Goal: Information Seeking & Learning: Learn about a topic

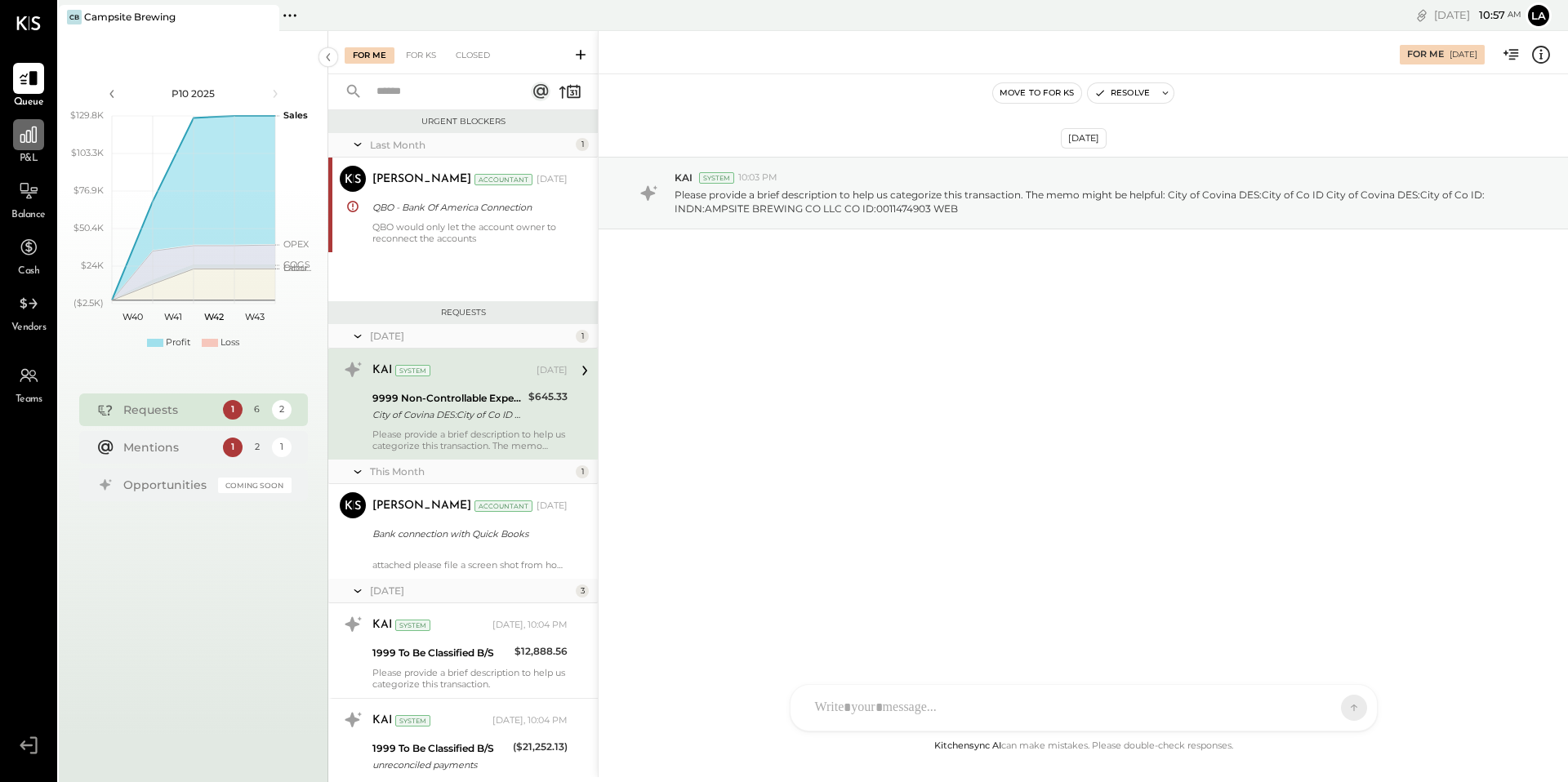
click at [27, 135] on icon at bounding box center [28, 134] width 21 height 21
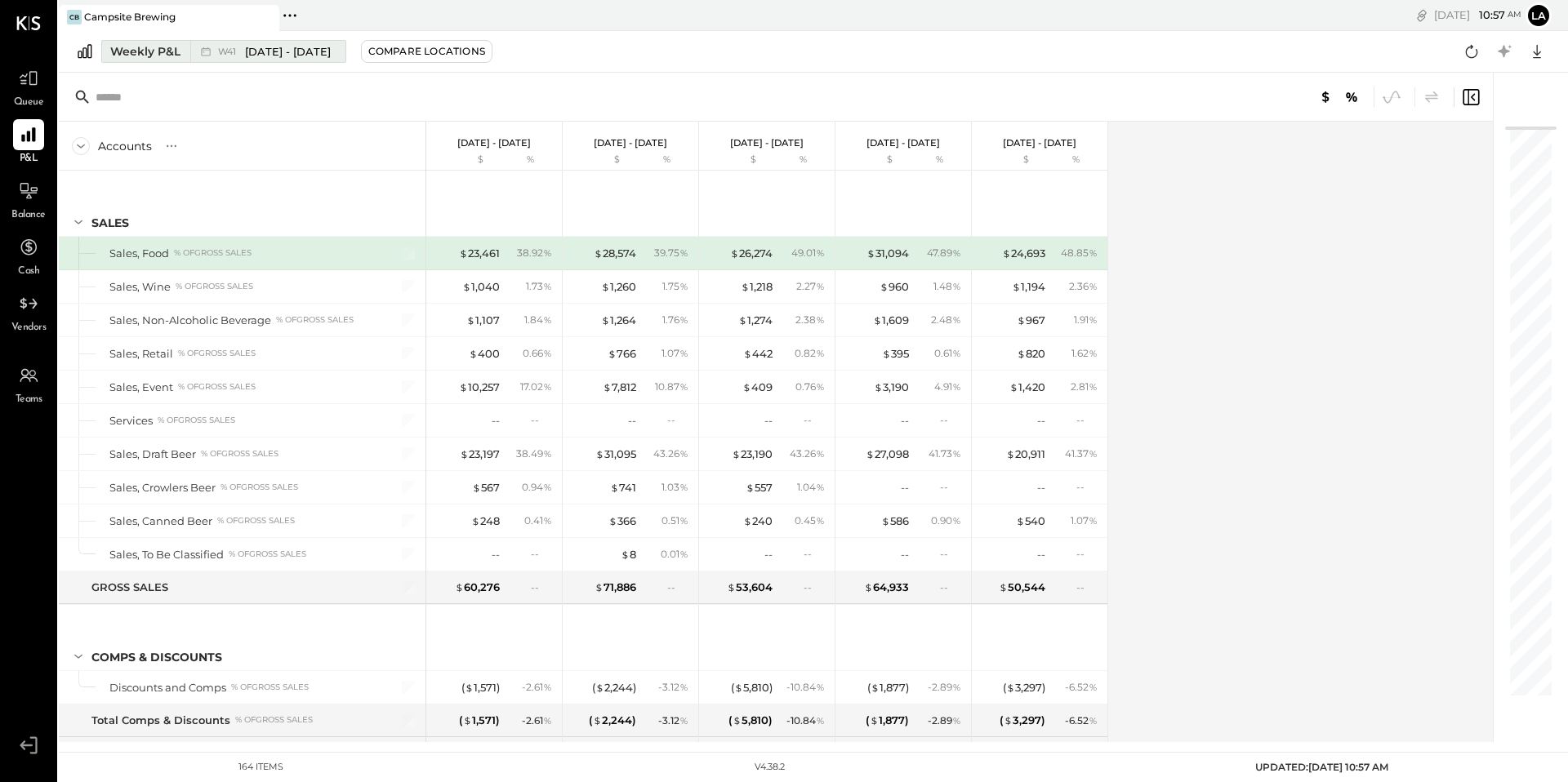
click at [154, 56] on div "Weekly P&L" at bounding box center [145, 52] width 70 height 16
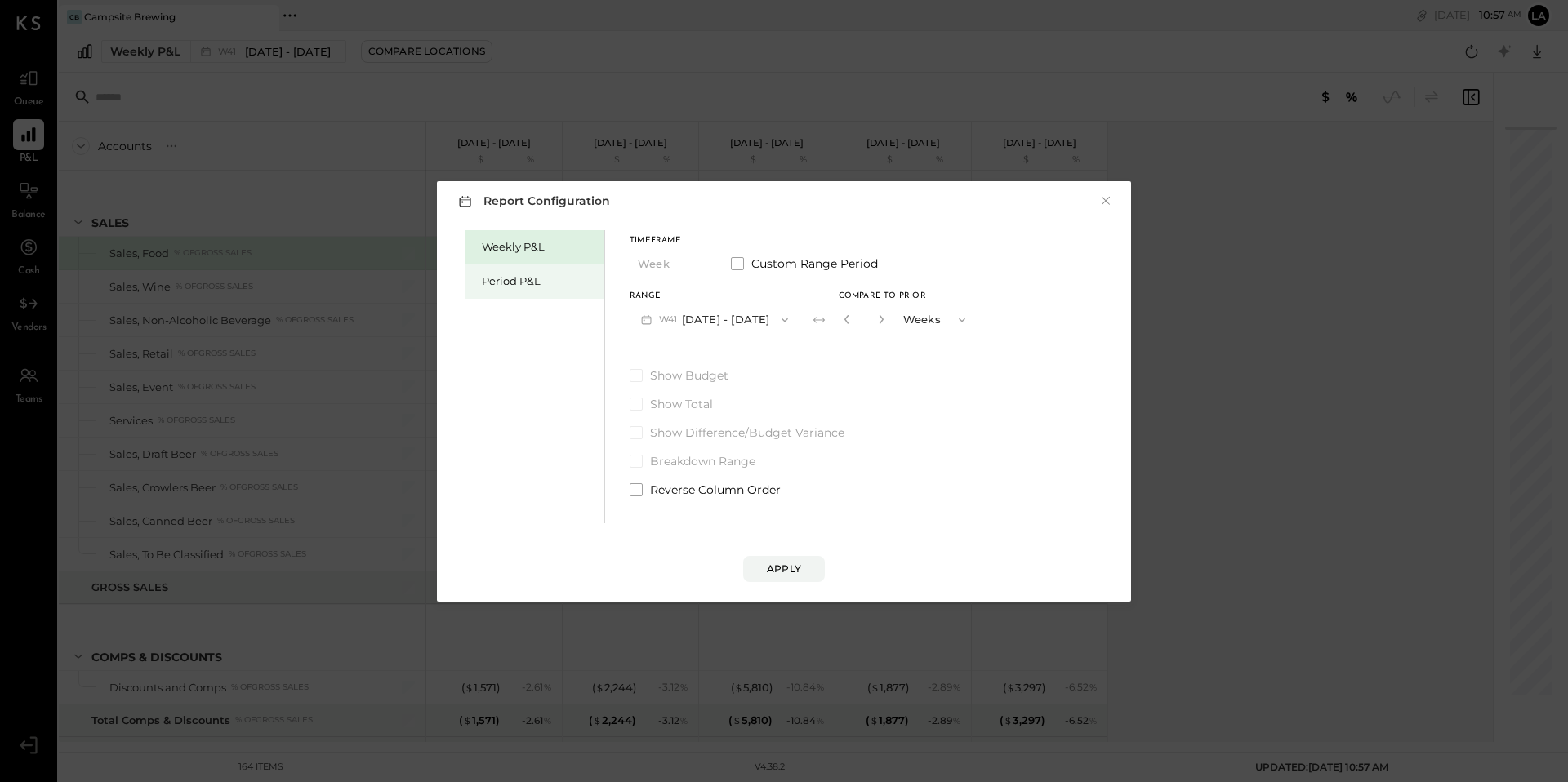
click at [526, 280] on div "Period P&L" at bounding box center [539, 281] width 115 height 15
click at [688, 259] on span "button" at bounding box center [692, 265] width 21 height 13
click at [713, 227] on div "Weekly P&L Period P&L Timeframe Period Period Quarter YTD Year Custom Range Per…" at bounding box center [784, 375] width 662 height 298
click at [694, 313] on button "P10 [DATE] - [DATE]" at bounding box center [713, 320] width 167 height 30
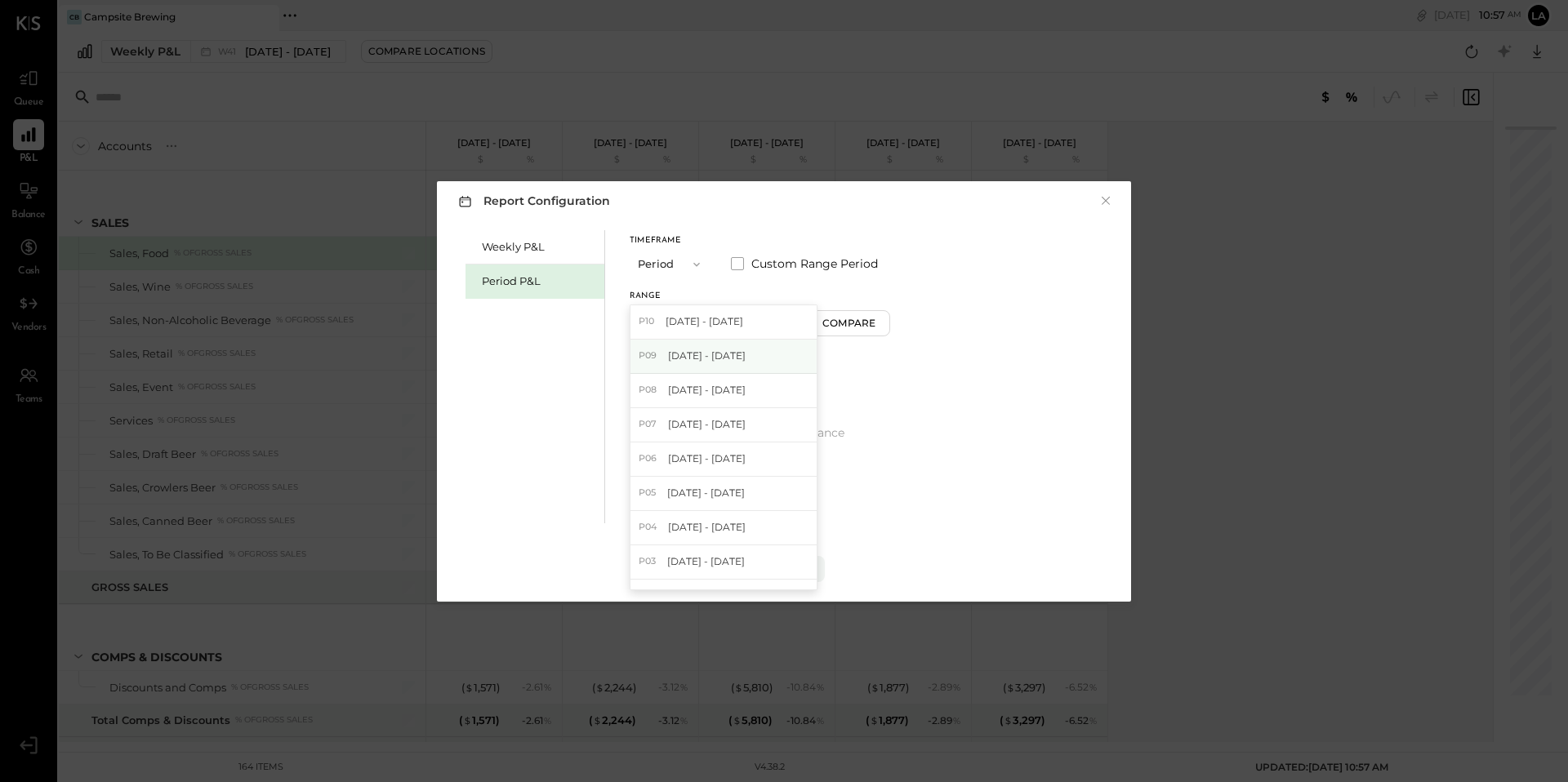
click at [695, 351] on span "[DATE] - [DATE]" at bounding box center [706, 355] width 77 height 14
click at [870, 323] on div "Compare" at bounding box center [851, 322] width 53 height 14
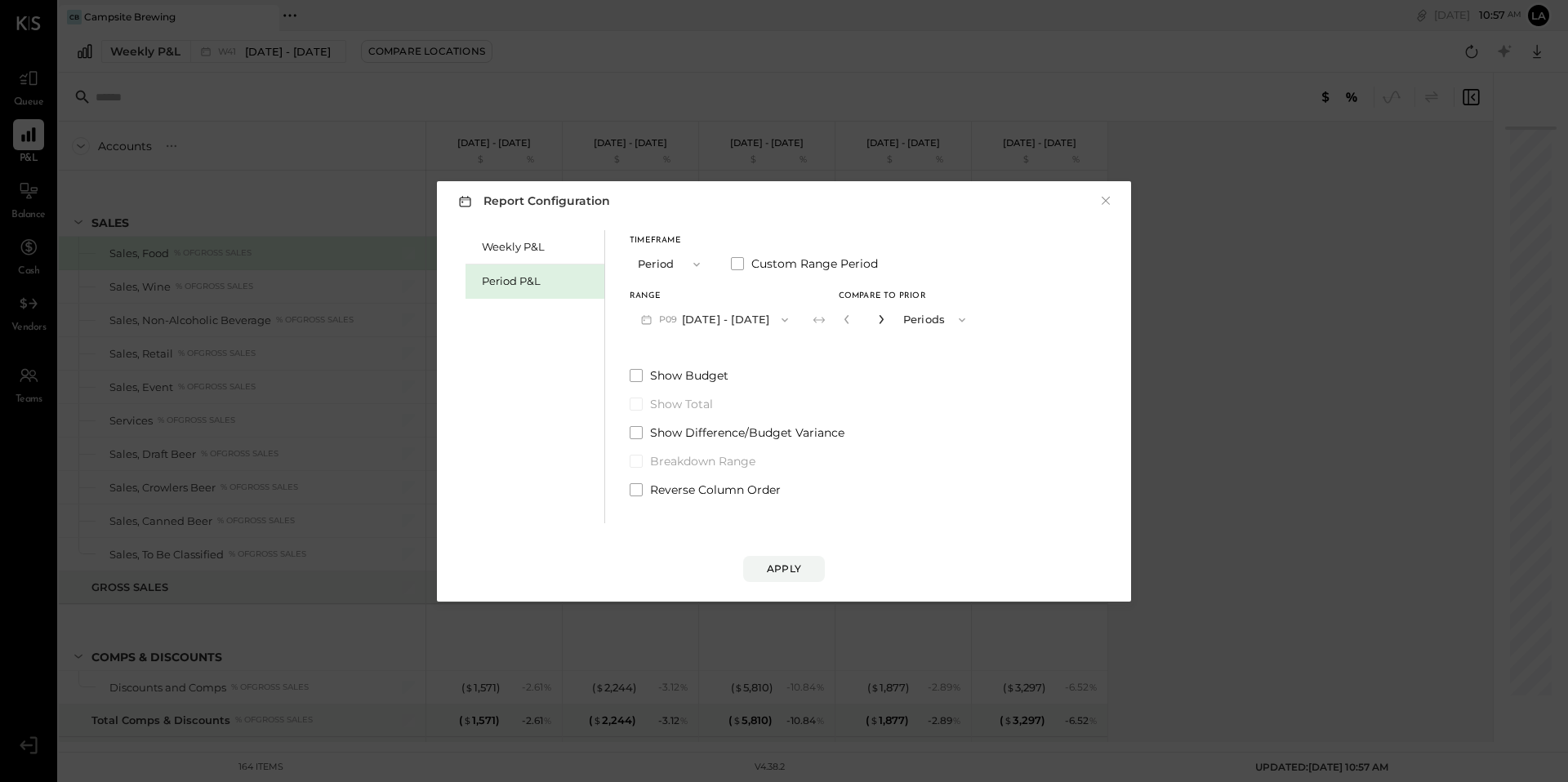
click at [885, 319] on icon "button" at bounding box center [881, 319] width 10 height 10
click at [885, 320] on icon "button" at bounding box center [881, 319] width 10 height 10
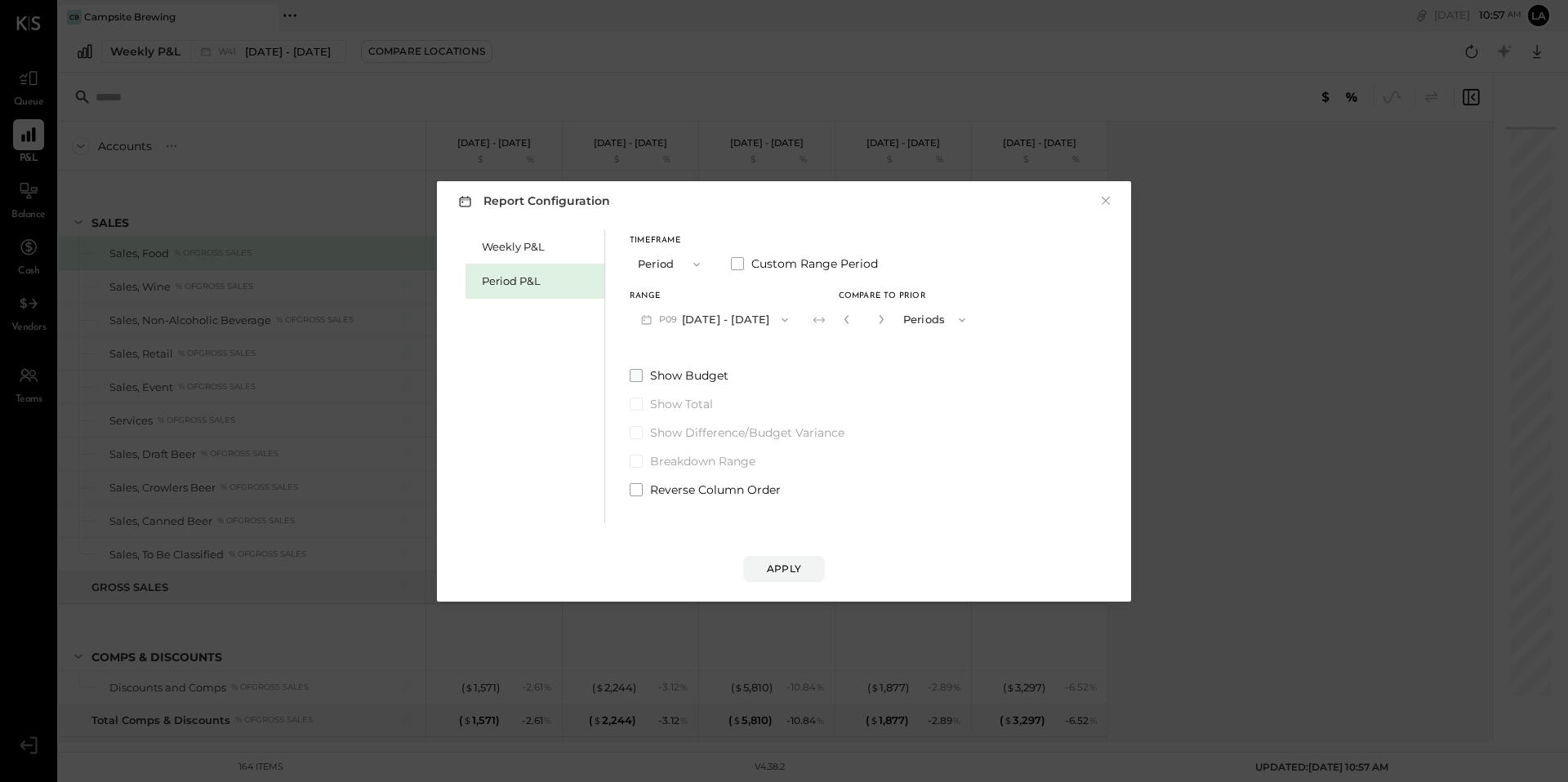
click at [638, 370] on span at bounding box center [636, 376] width 13 height 13
click at [885, 320] on icon "button" at bounding box center [881, 319] width 10 height 10
type input "*"
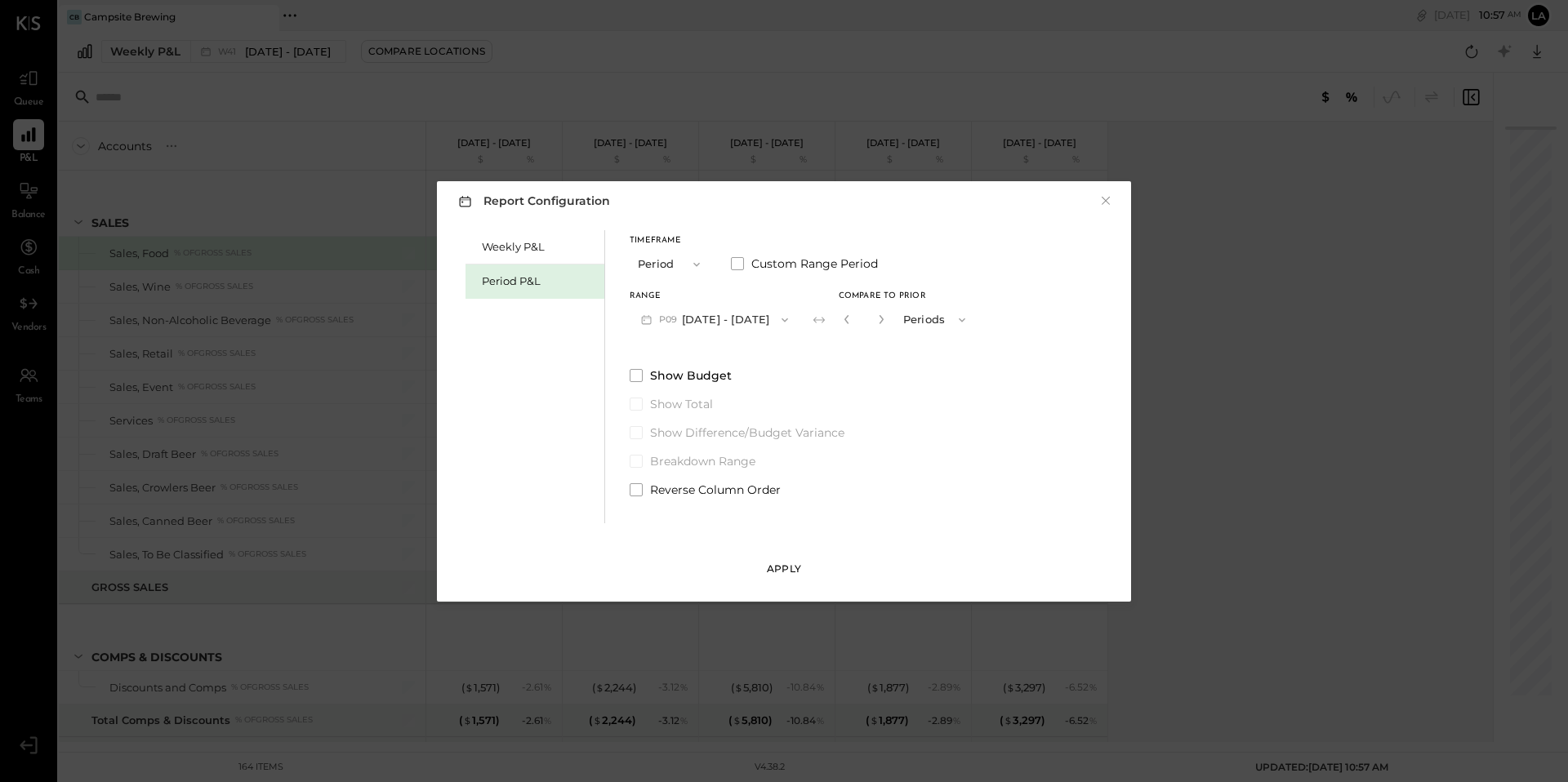
click at [773, 562] on div "Apply" at bounding box center [784, 568] width 35 height 14
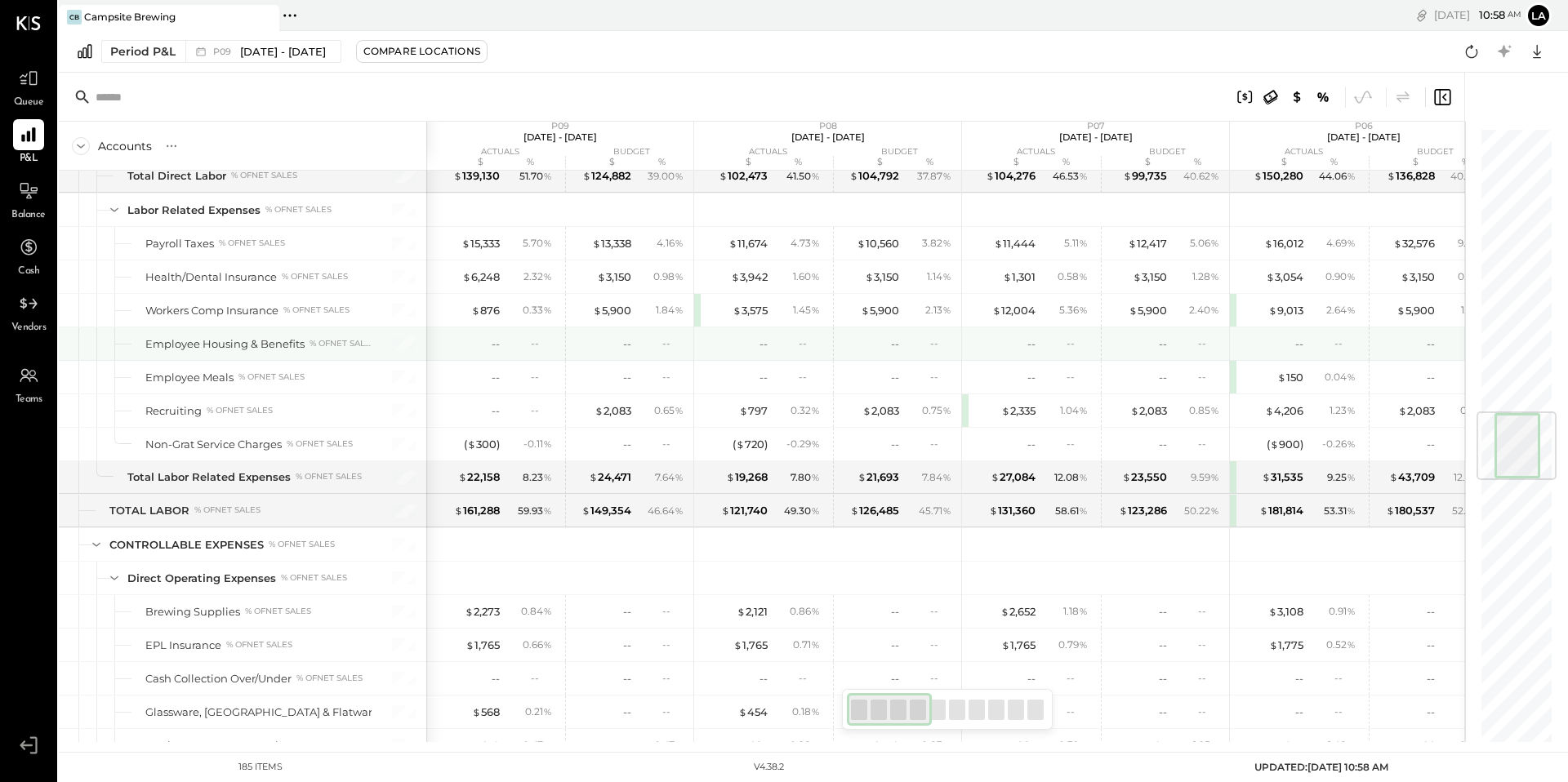
scroll to position [2382, 0]
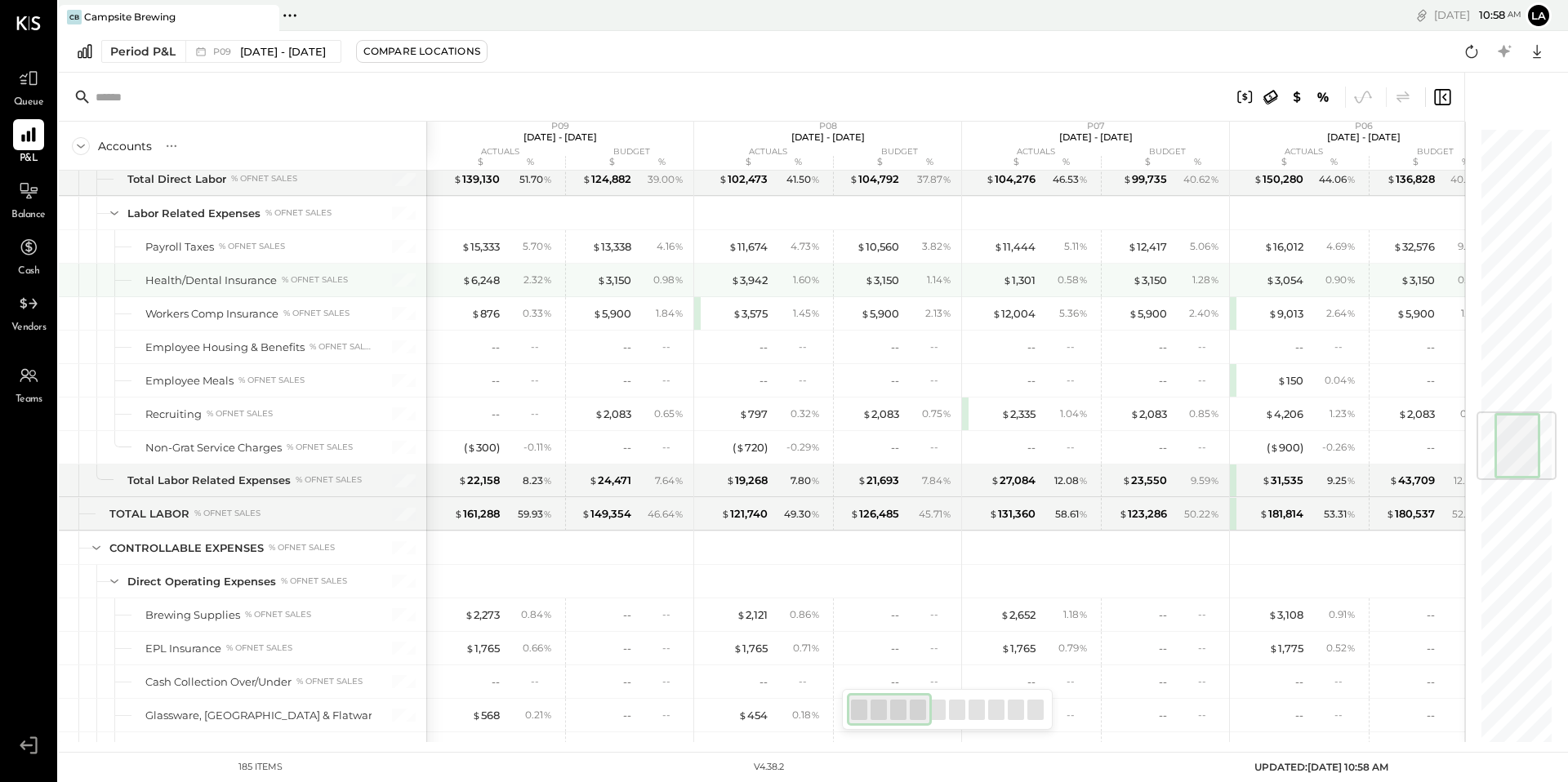
click at [885, 285] on div "$ 3,150" at bounding box center [882, 280] width 35 height 15
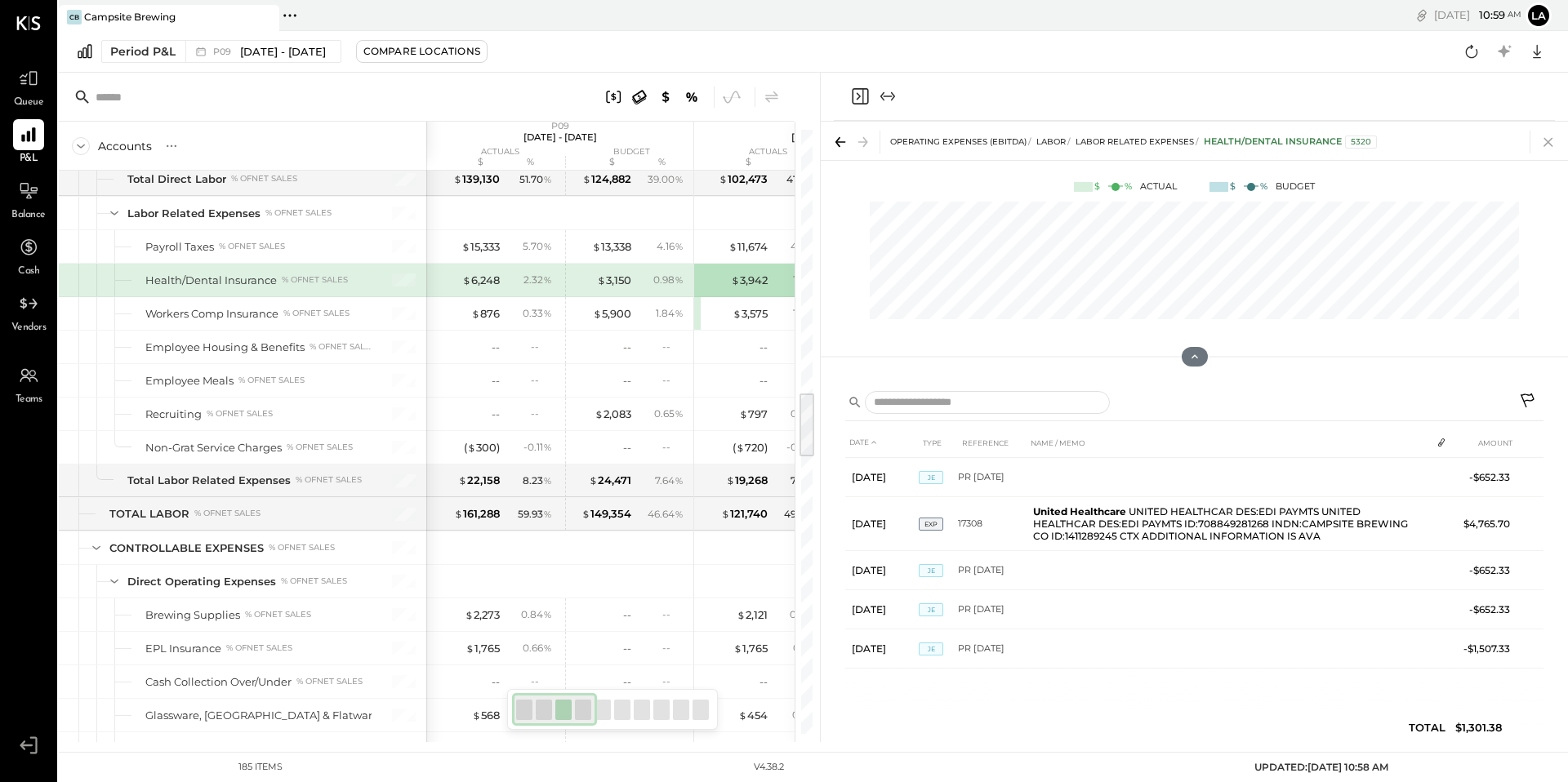
click at [1547, 144] on icon at bounding box center [1547, 142] width 23 height 23
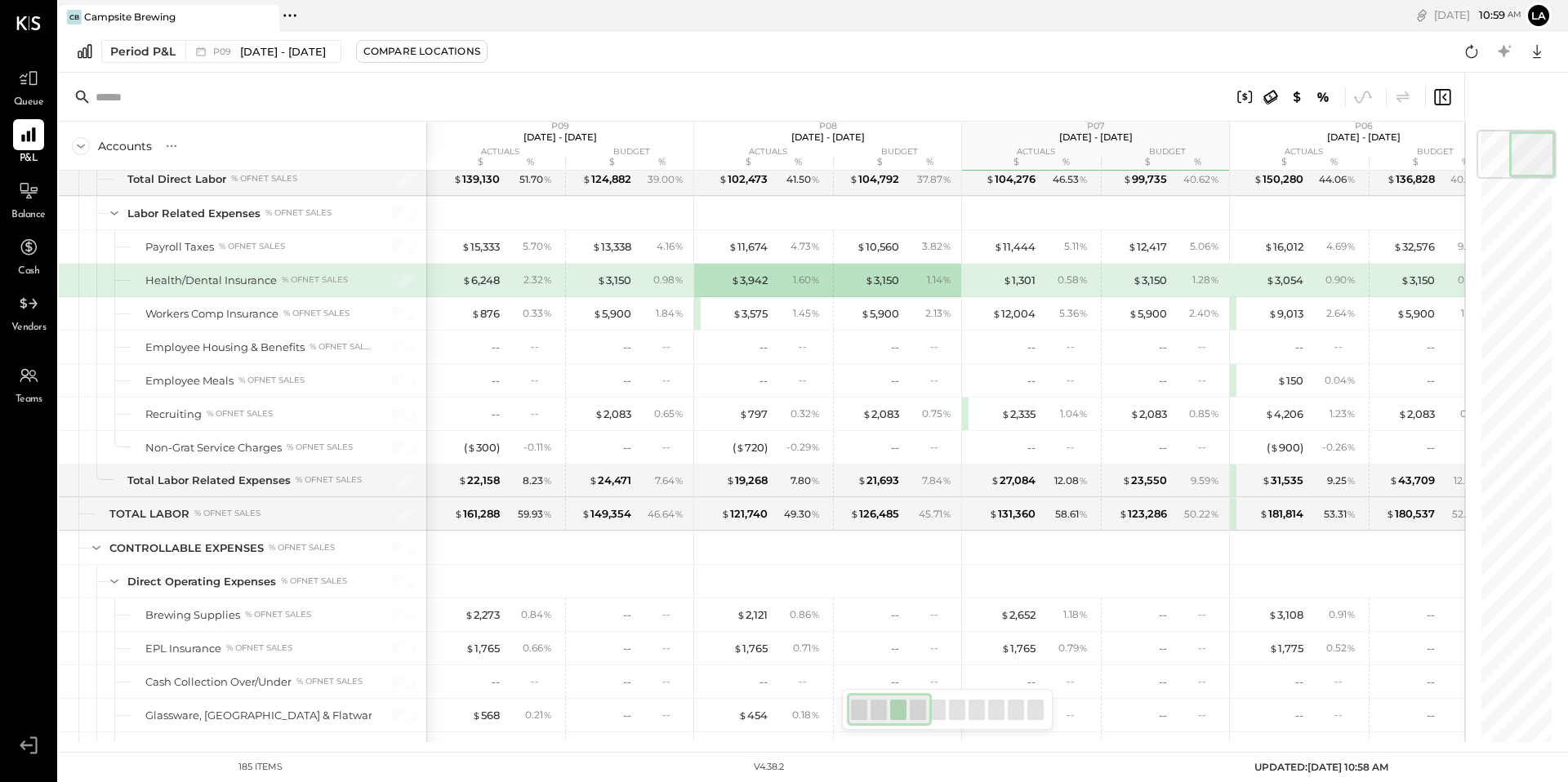
click at [624, 279] on div "$ 3,150" at bounding box center [614, 280] width 35 height 15
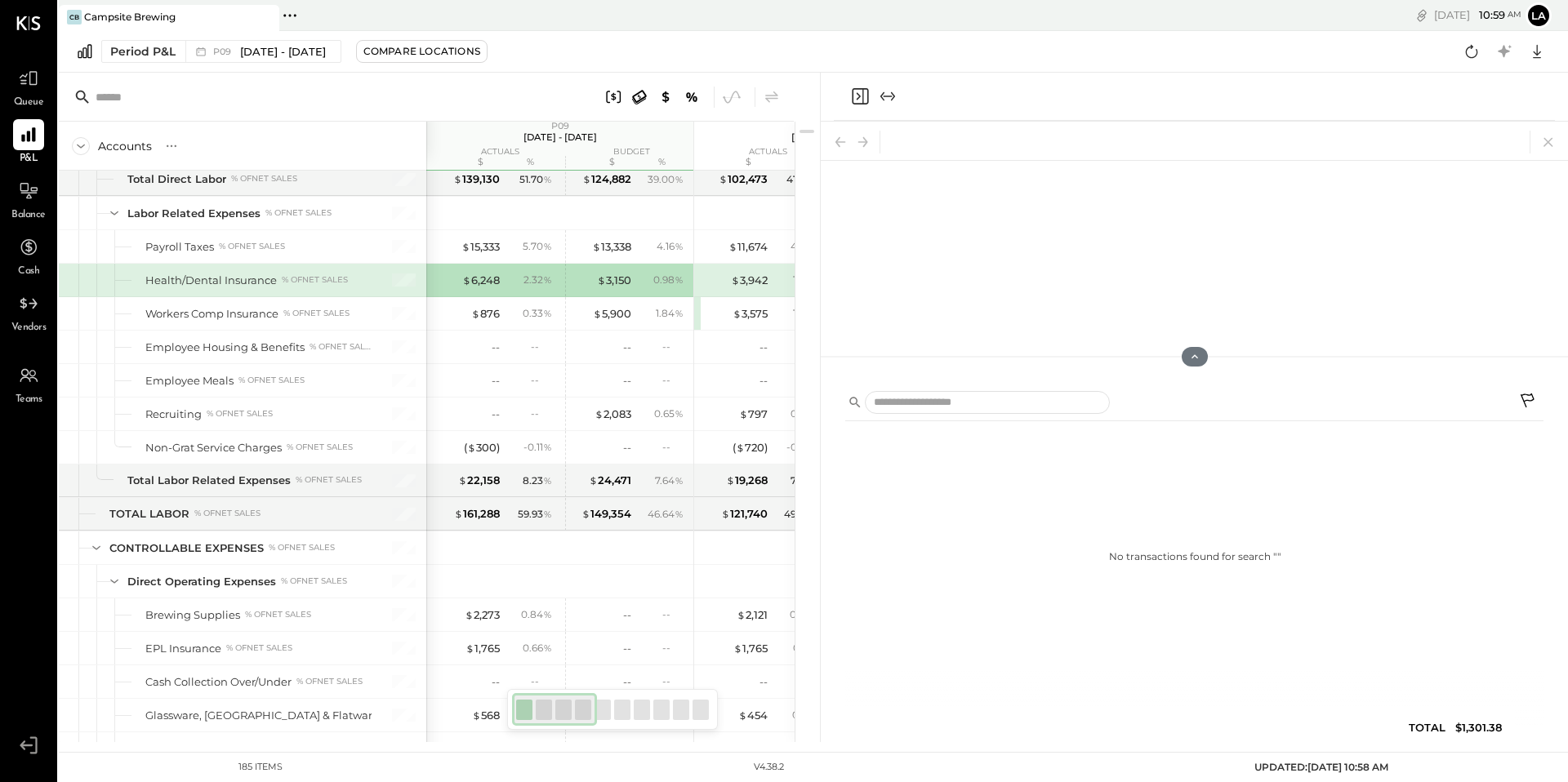
click at [624, 282] on div "$ 3,150" at bounding box center [614, 280] width 35 height 15
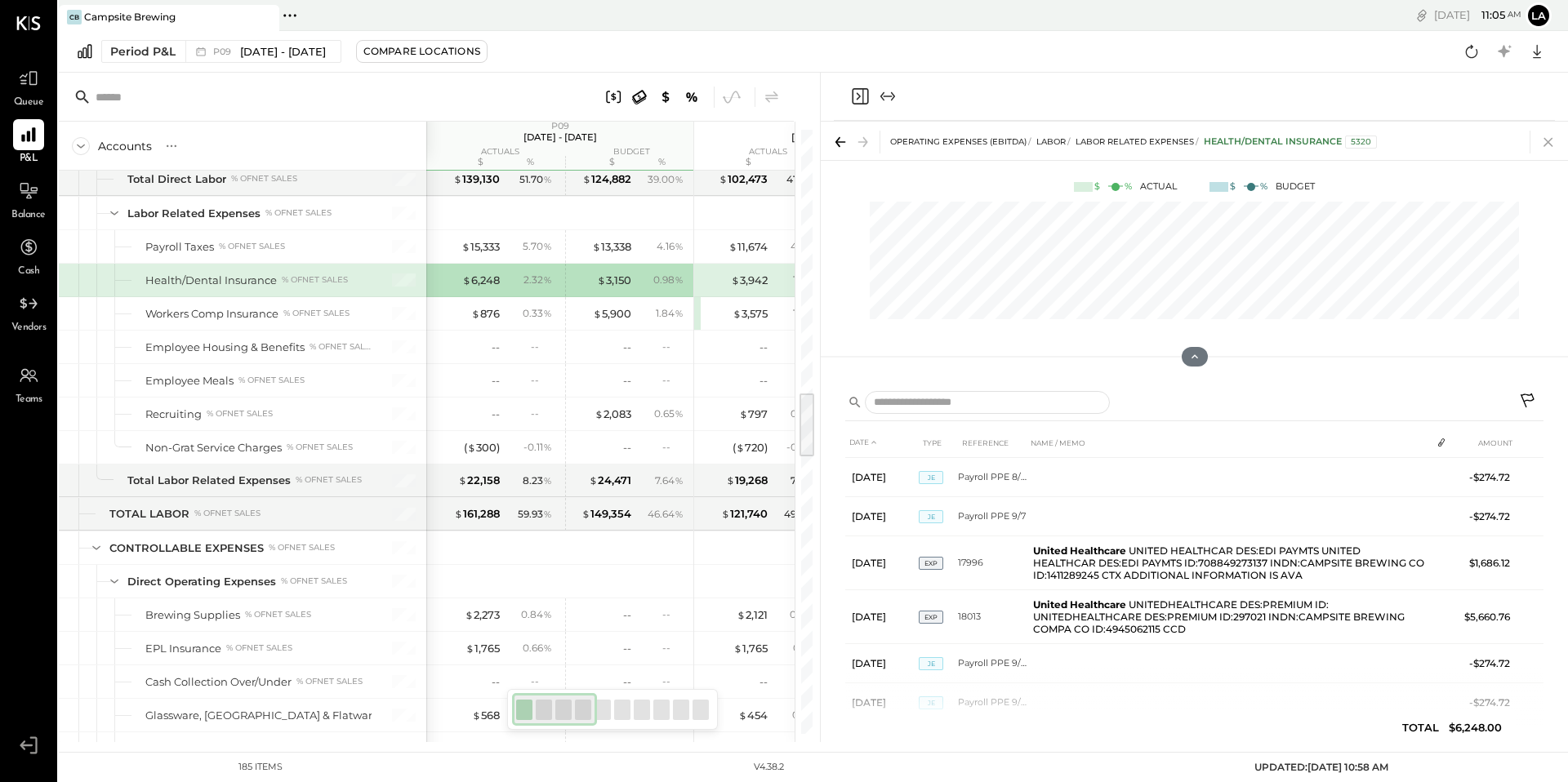
click at [1542, 151] on icon at bounding box center [1547, 142] width 23 height 23
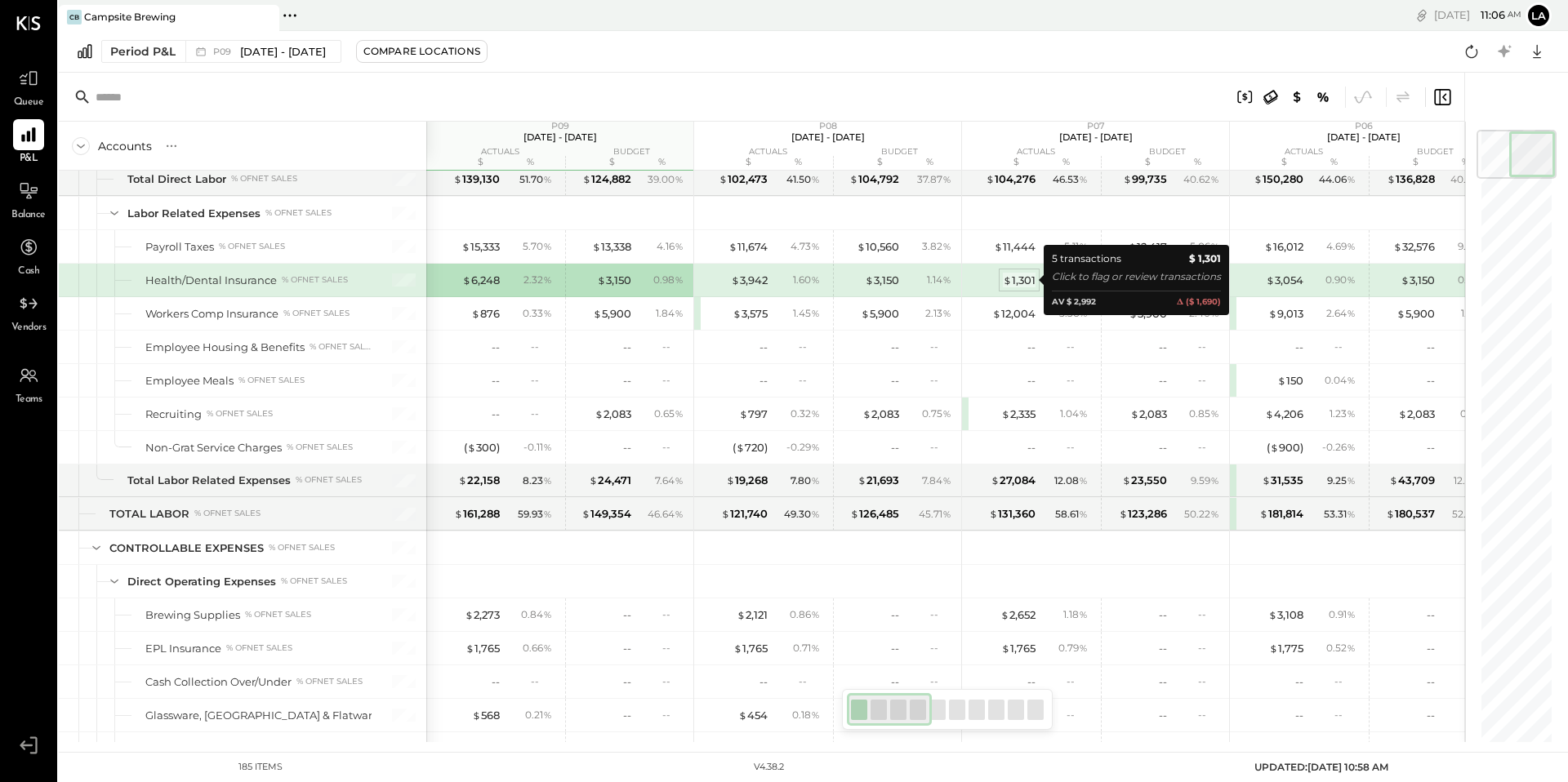
click at [1019, 283] on div "$ 1,301" at bounding box center [1019, 280] width 33 height 15
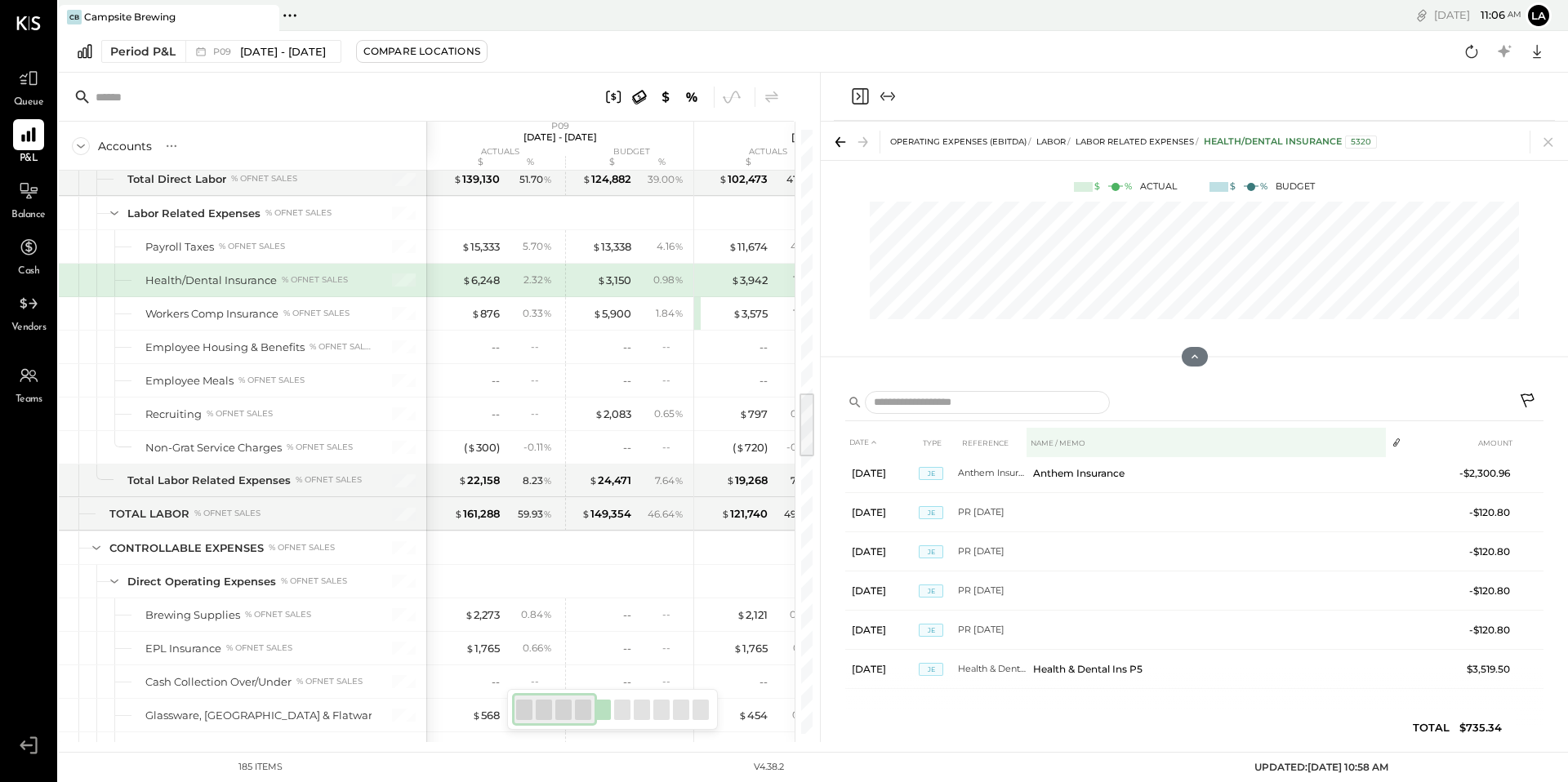
scroll to position [8, 0]
click at [1551, 146] on icon at bounding box center [1548, 143] width 9 height 9
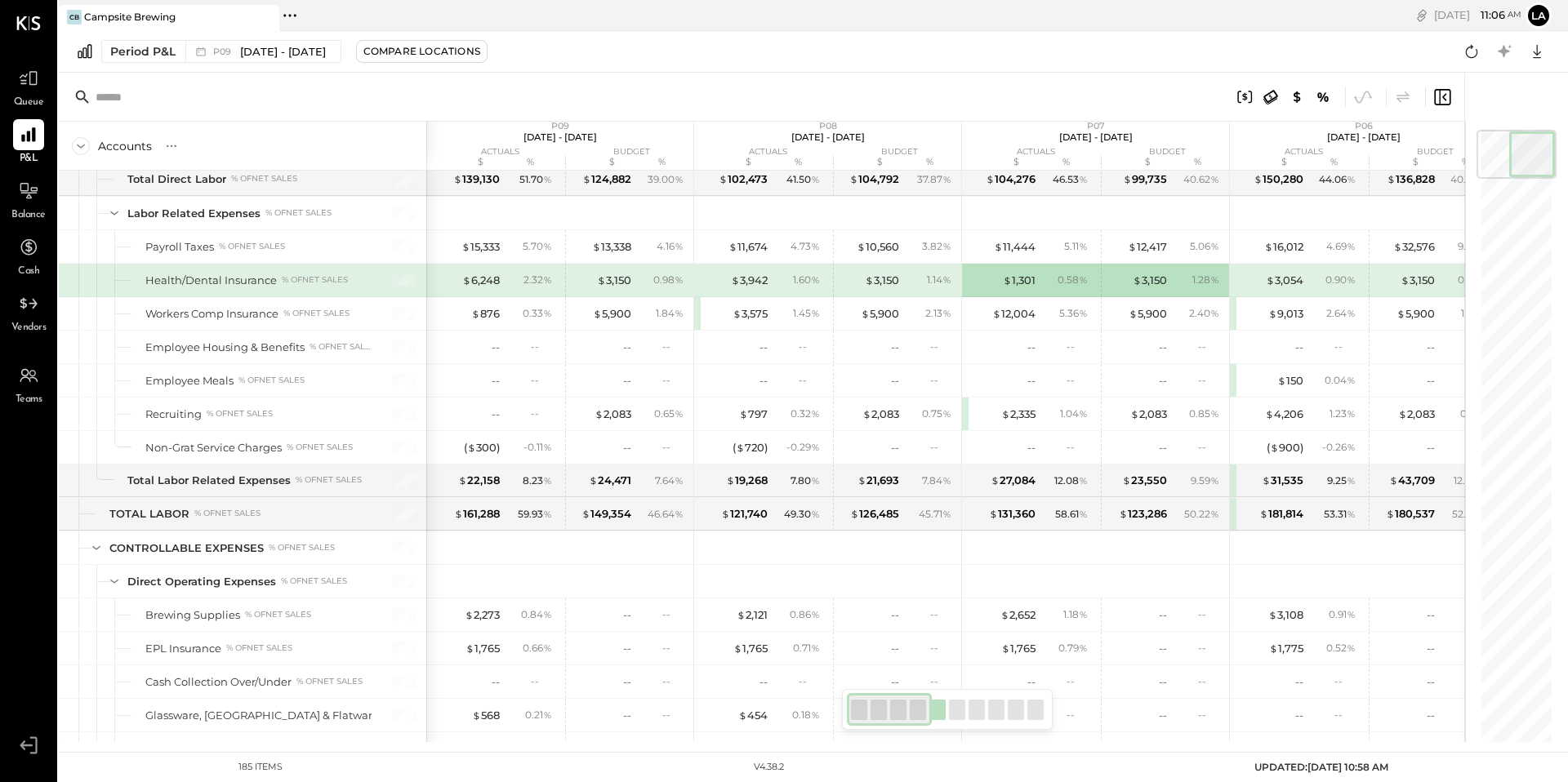
click at [878, 281] on div "$ 3,150" at bounding box center [882, 280] width 35 height 15
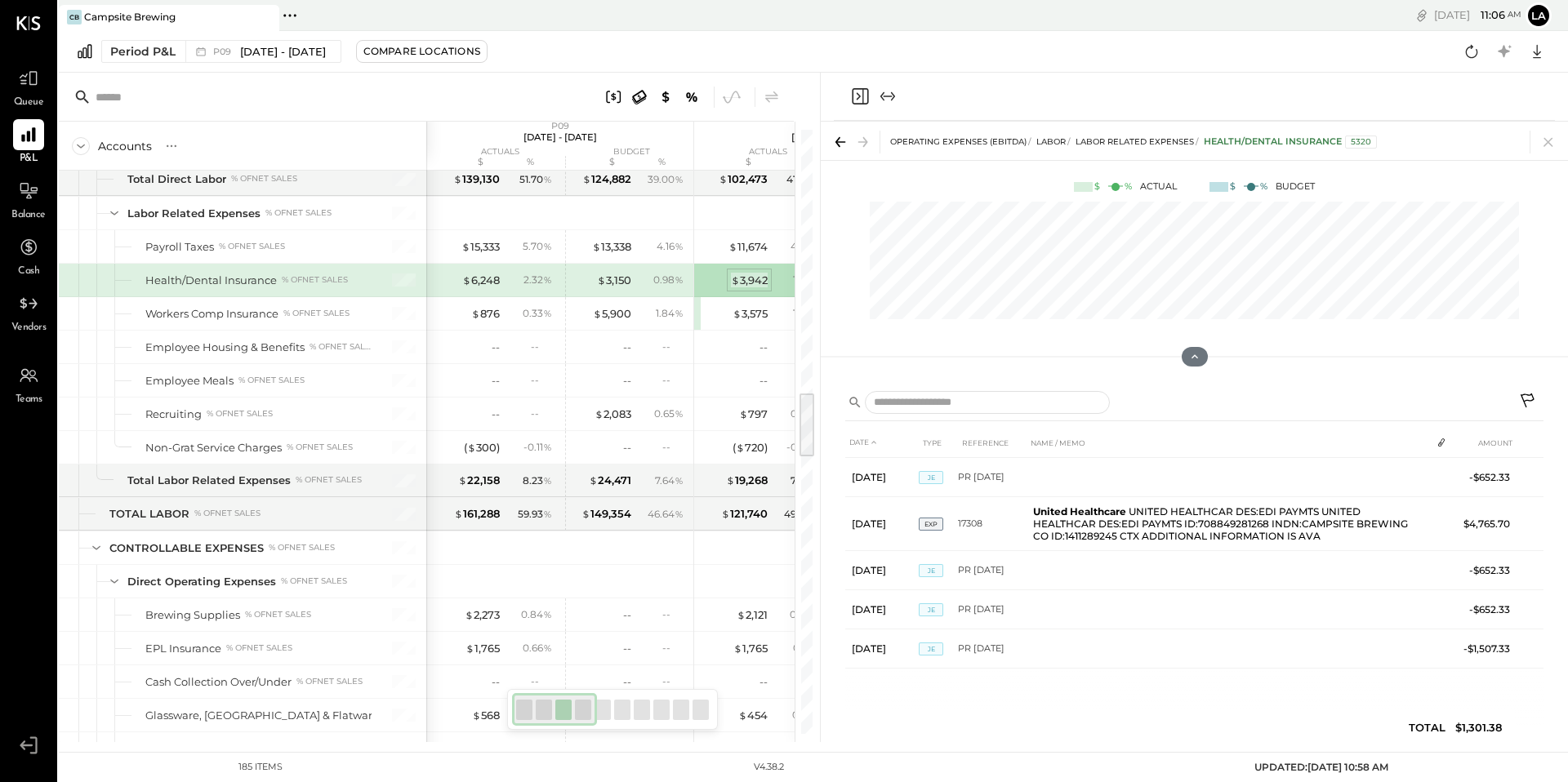
click at [761, 282] on div "$ 3,942" at bounding box center [749, 280] width 36 height 15
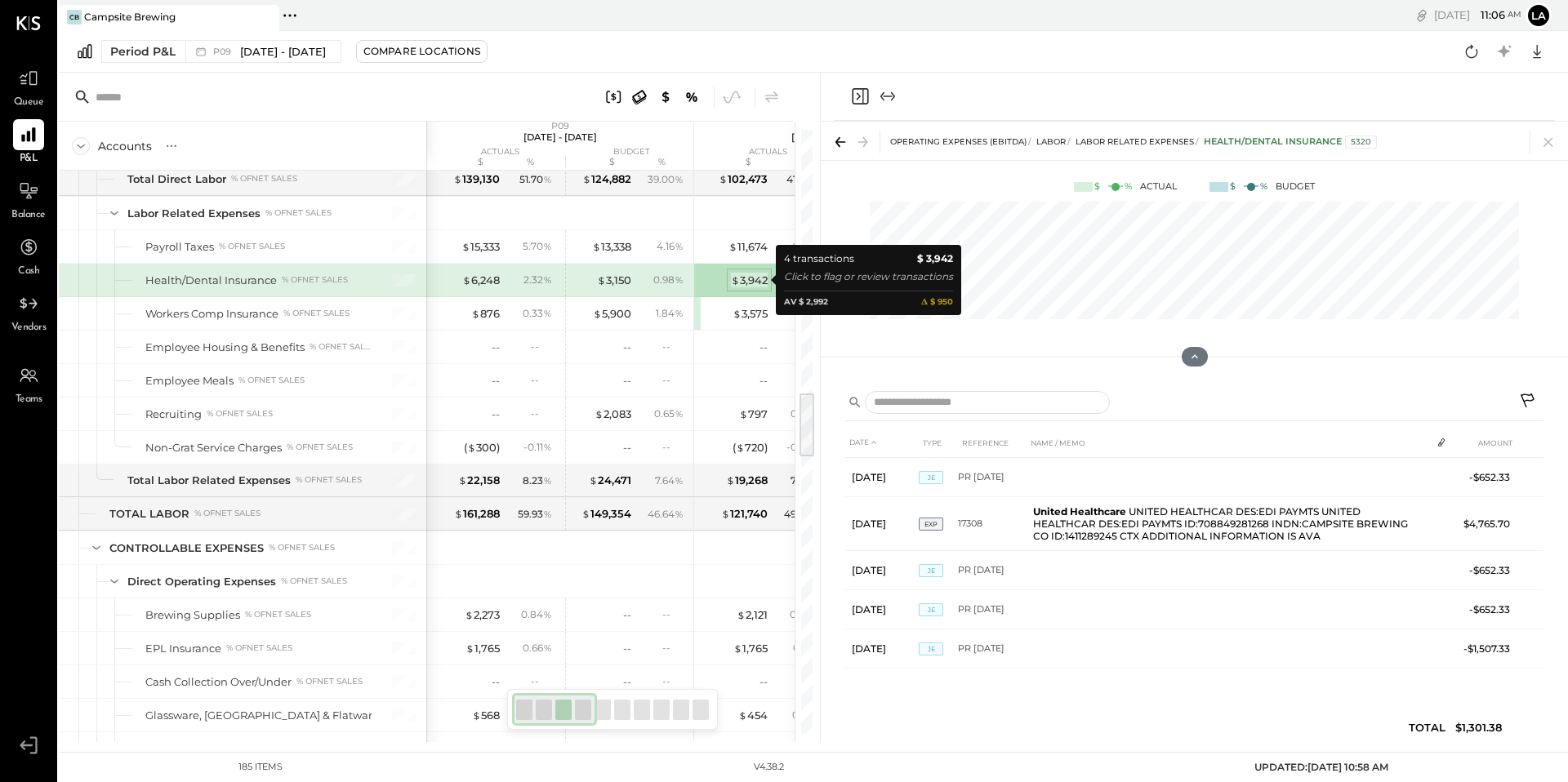
click at [758, 282] on div "$ 3,942" at bounding box center [749, 280] width 36 height 15
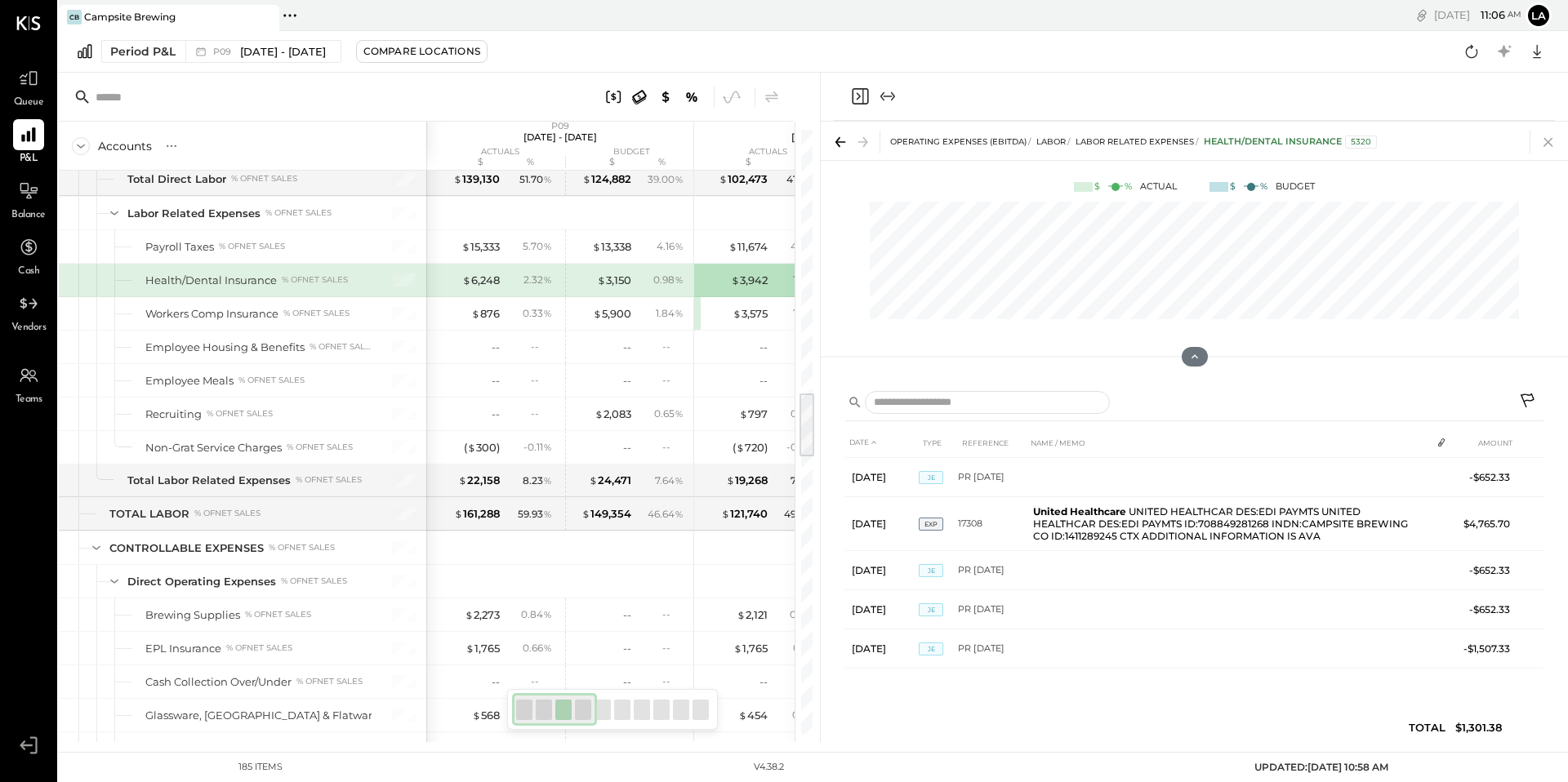
click at [1538, 139] on icon at bounding box center [1547, 142] width 23 height 23
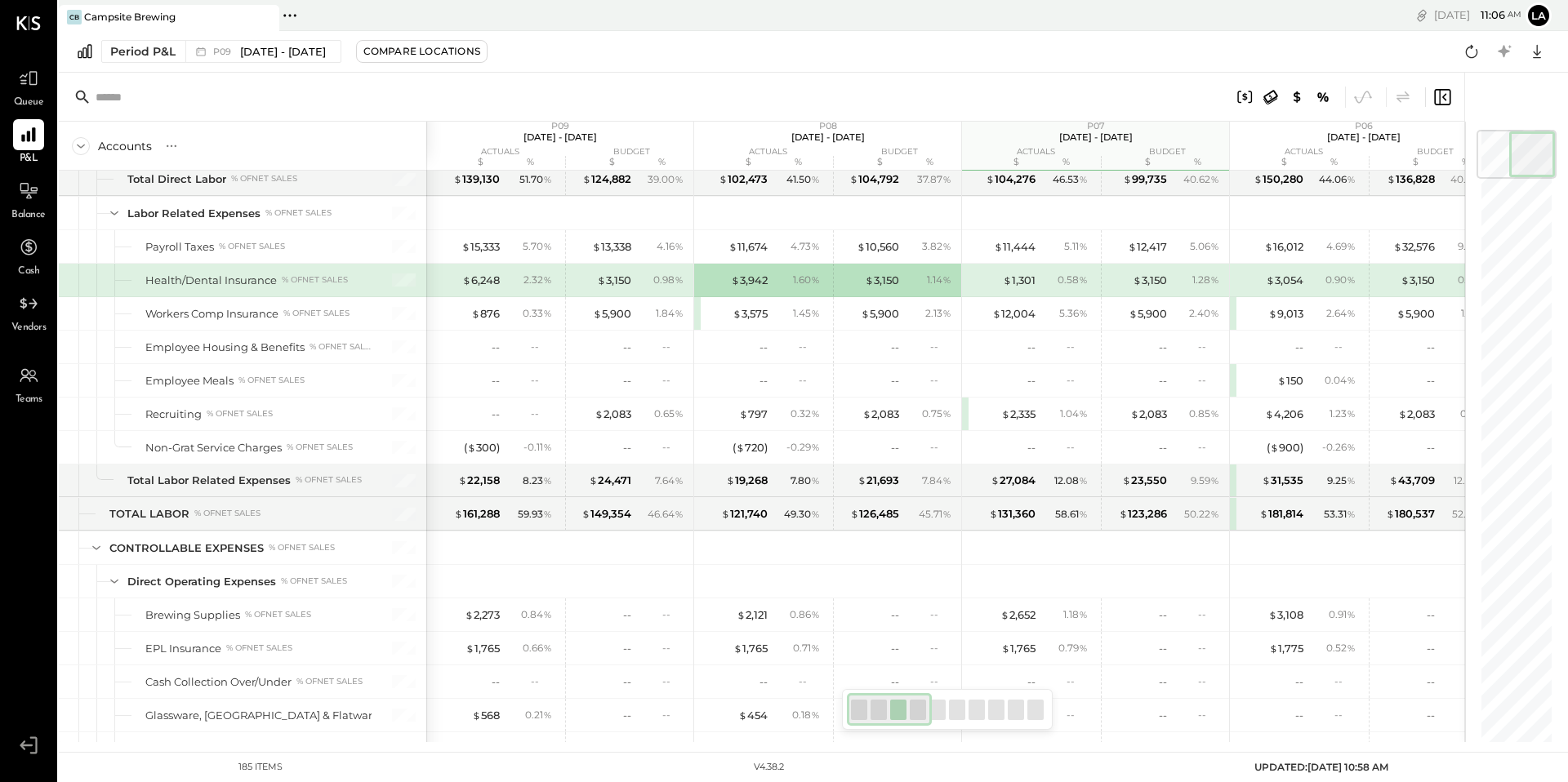
click at [456, 276] on div "$ 6,248" at bounding box center [467, 280] width 66 height 15
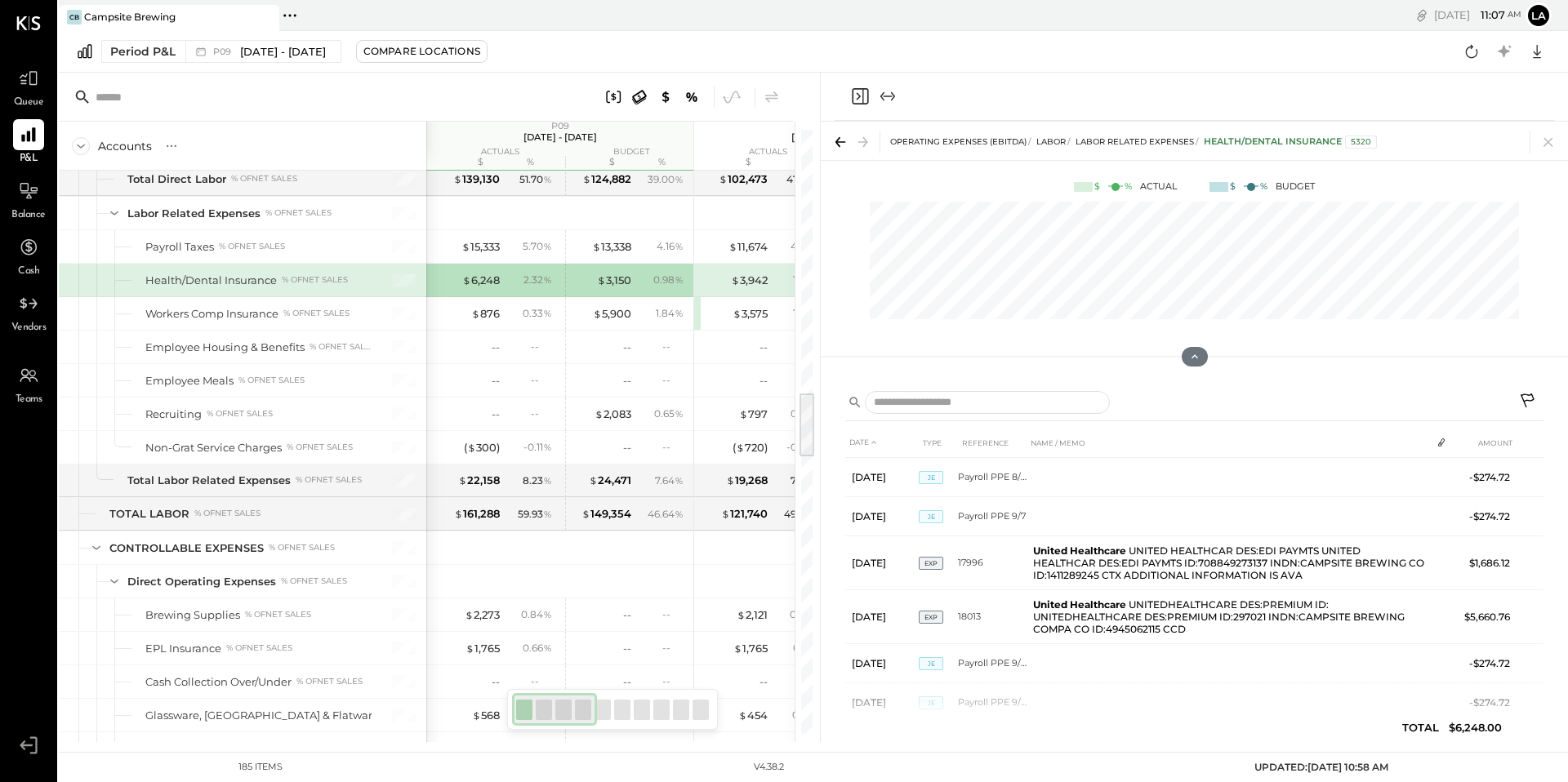
click at [669, 292] on div "$ 3,150 0.98 %" at bounding box center [626, 280] width 123 height 33
click at [1553, 141] on icon at bounding box center [1547, 142] width 23 height 23
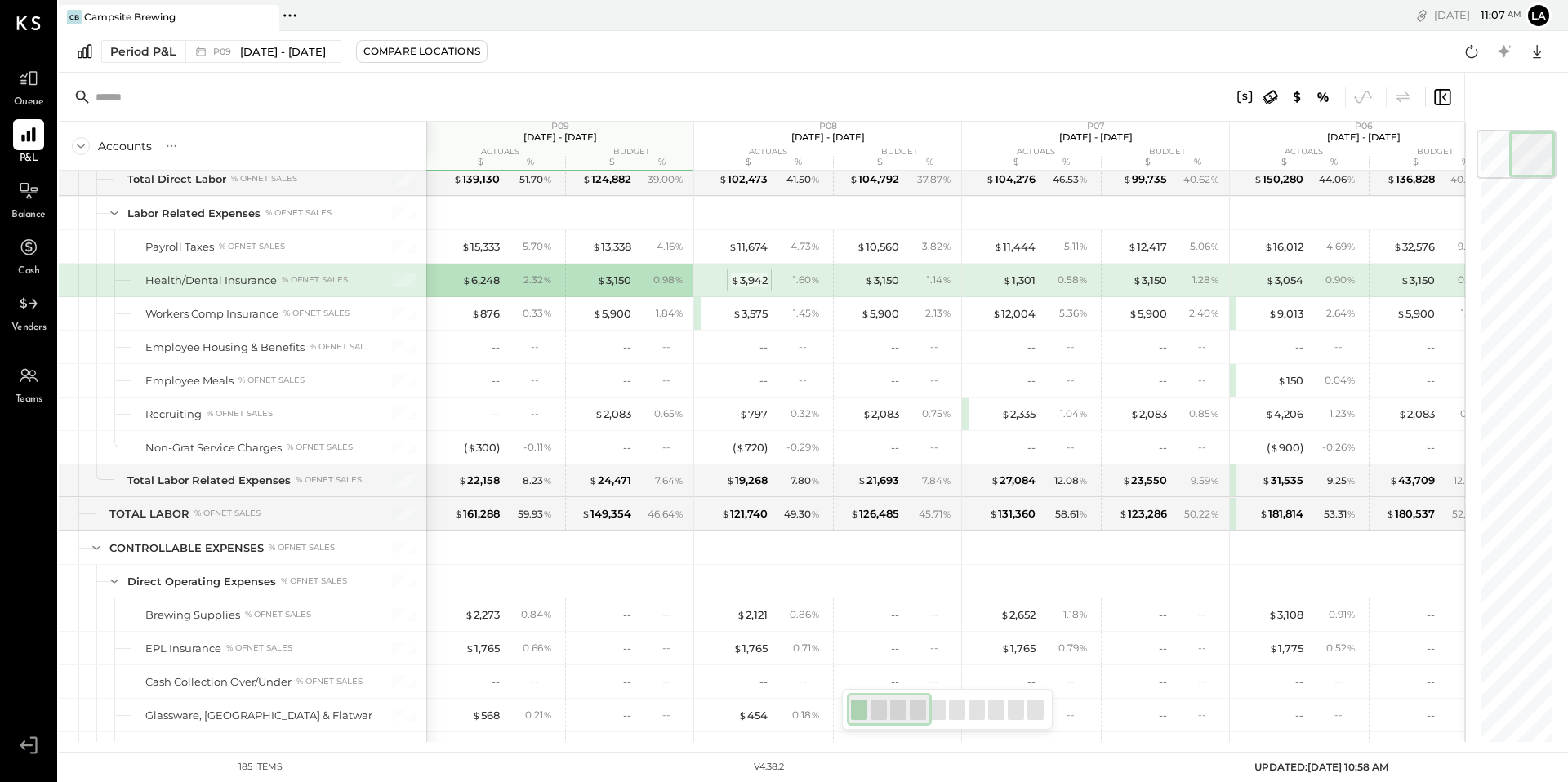
click at [737, 280] on span "$" at bounding box center [735, 280] width 9 height 13
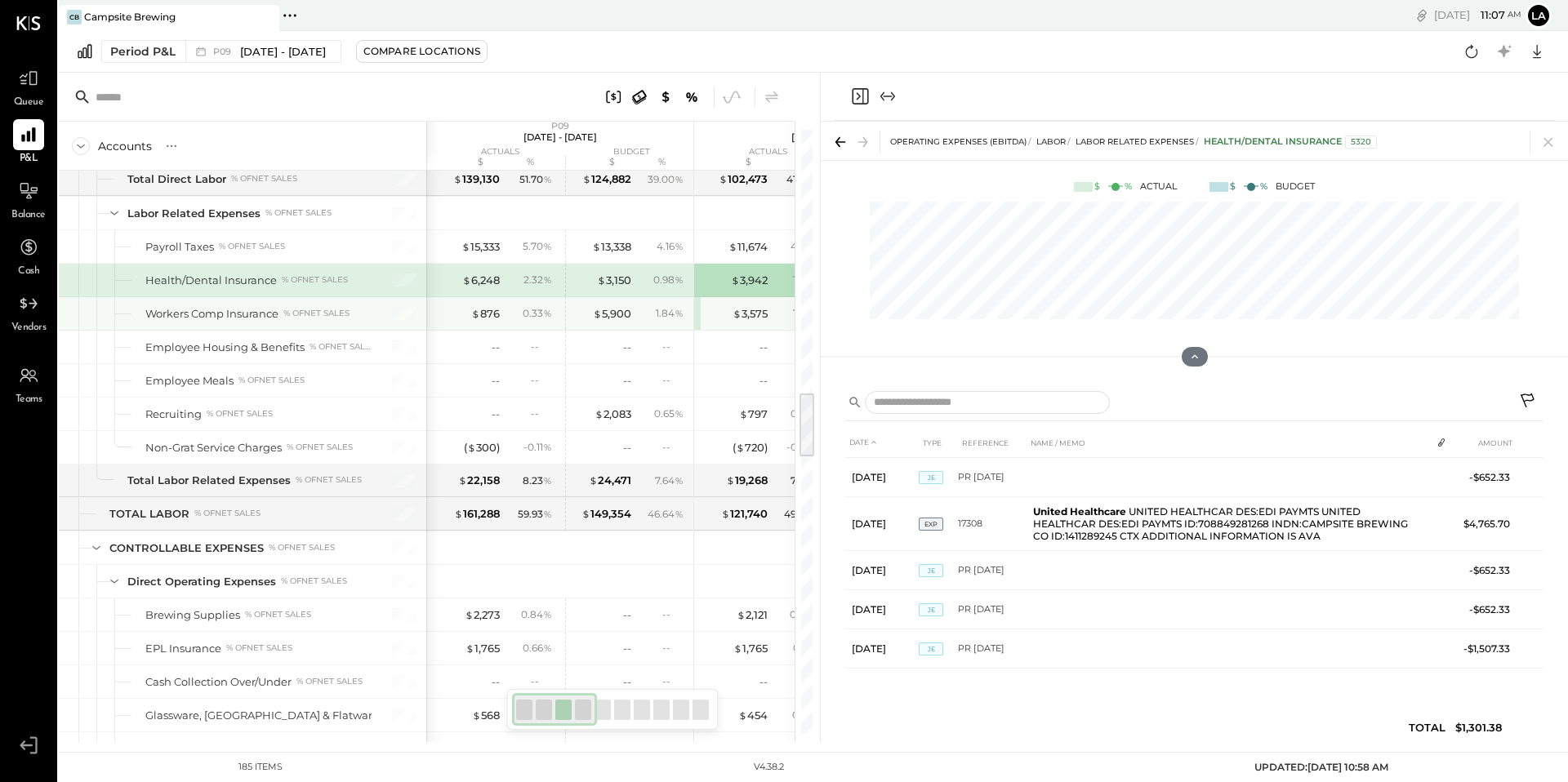
click at [562, 330] on div "$ 876 0.33 % $ 5,900 1.84 %" at bounding box center [559, 314] width 267 height 33
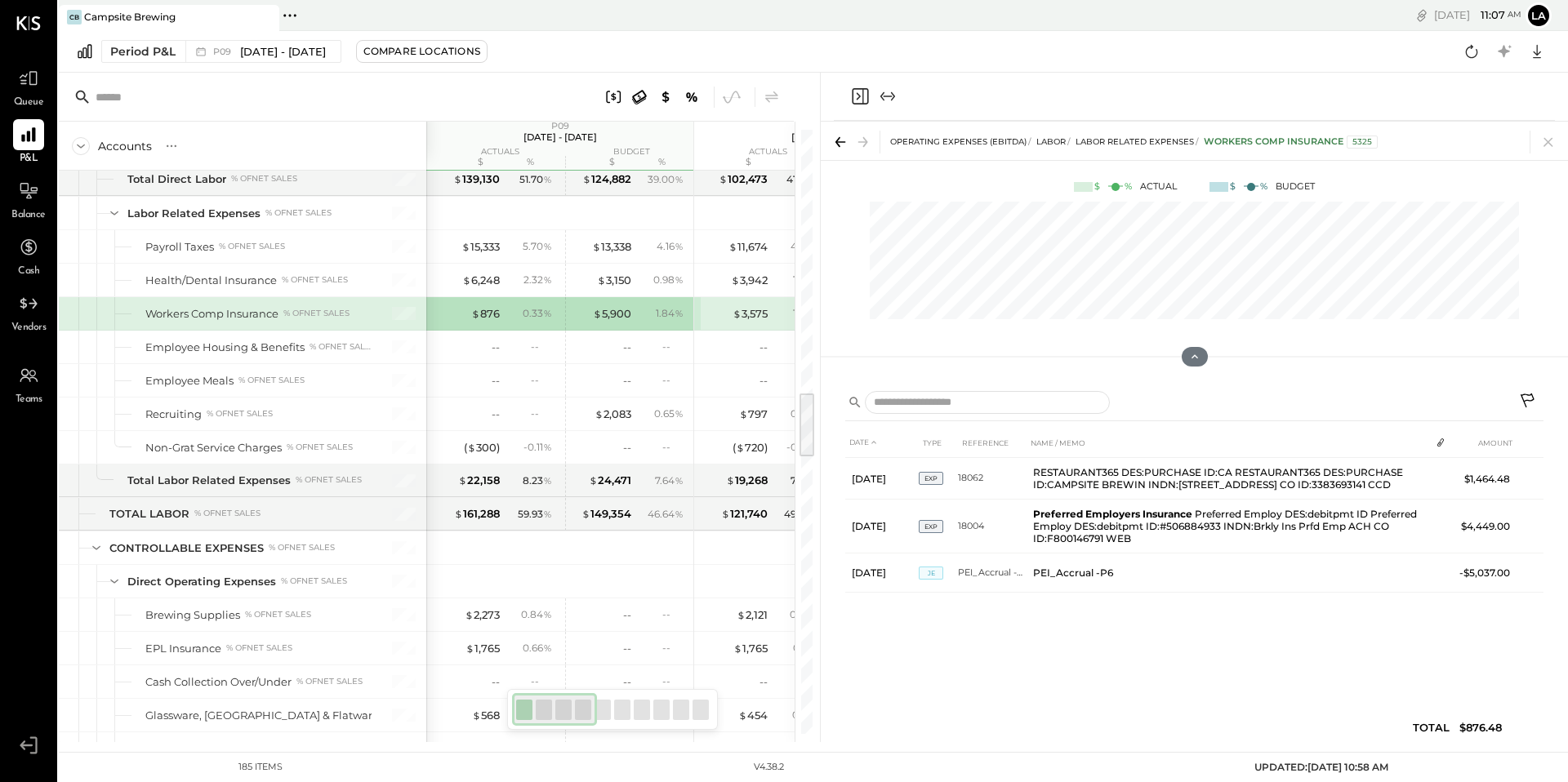
click at [1552, 148] on icon at bounding box center [1547, 142] width 23 height 23
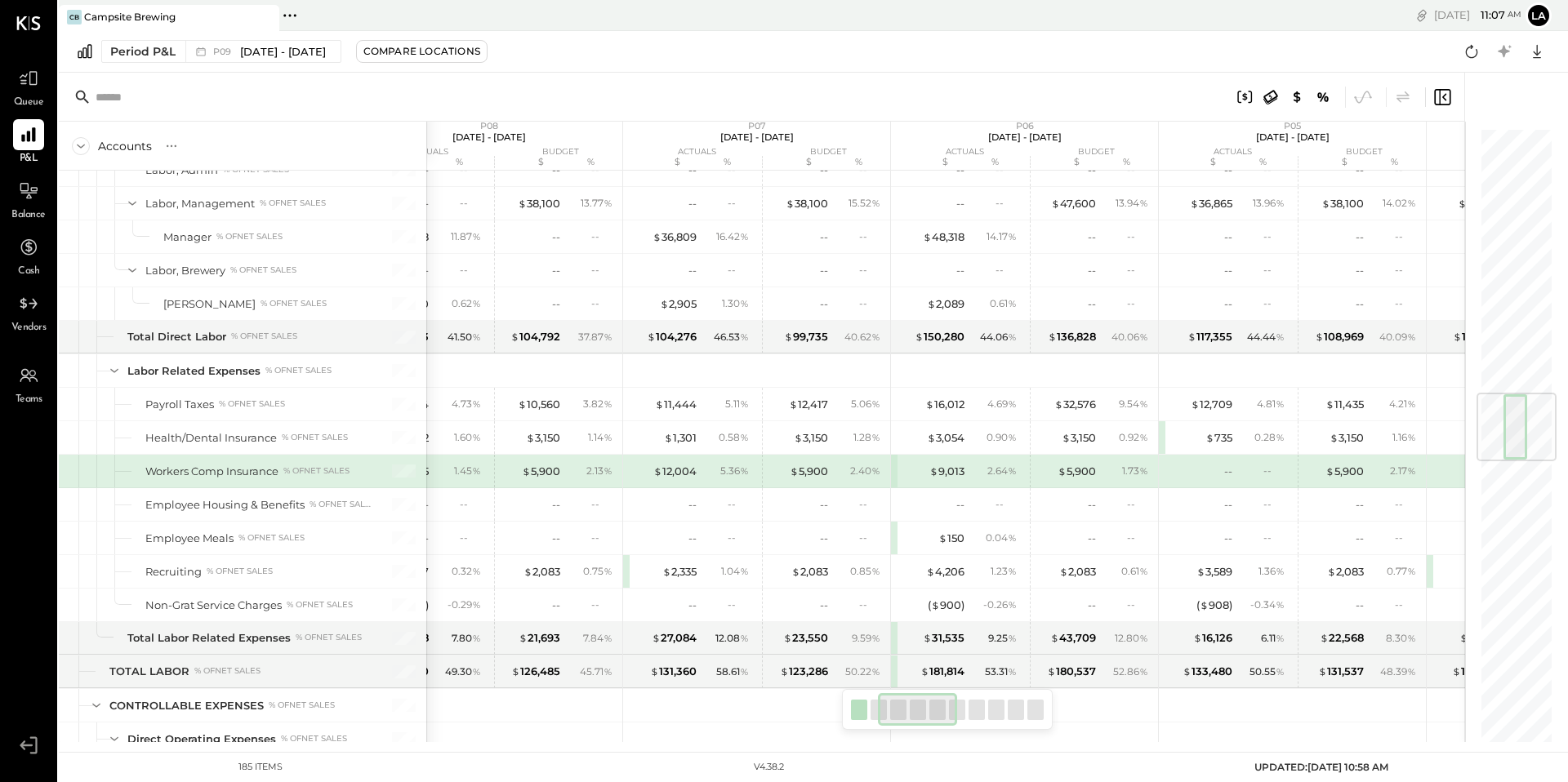
scroll to position [0, 414]
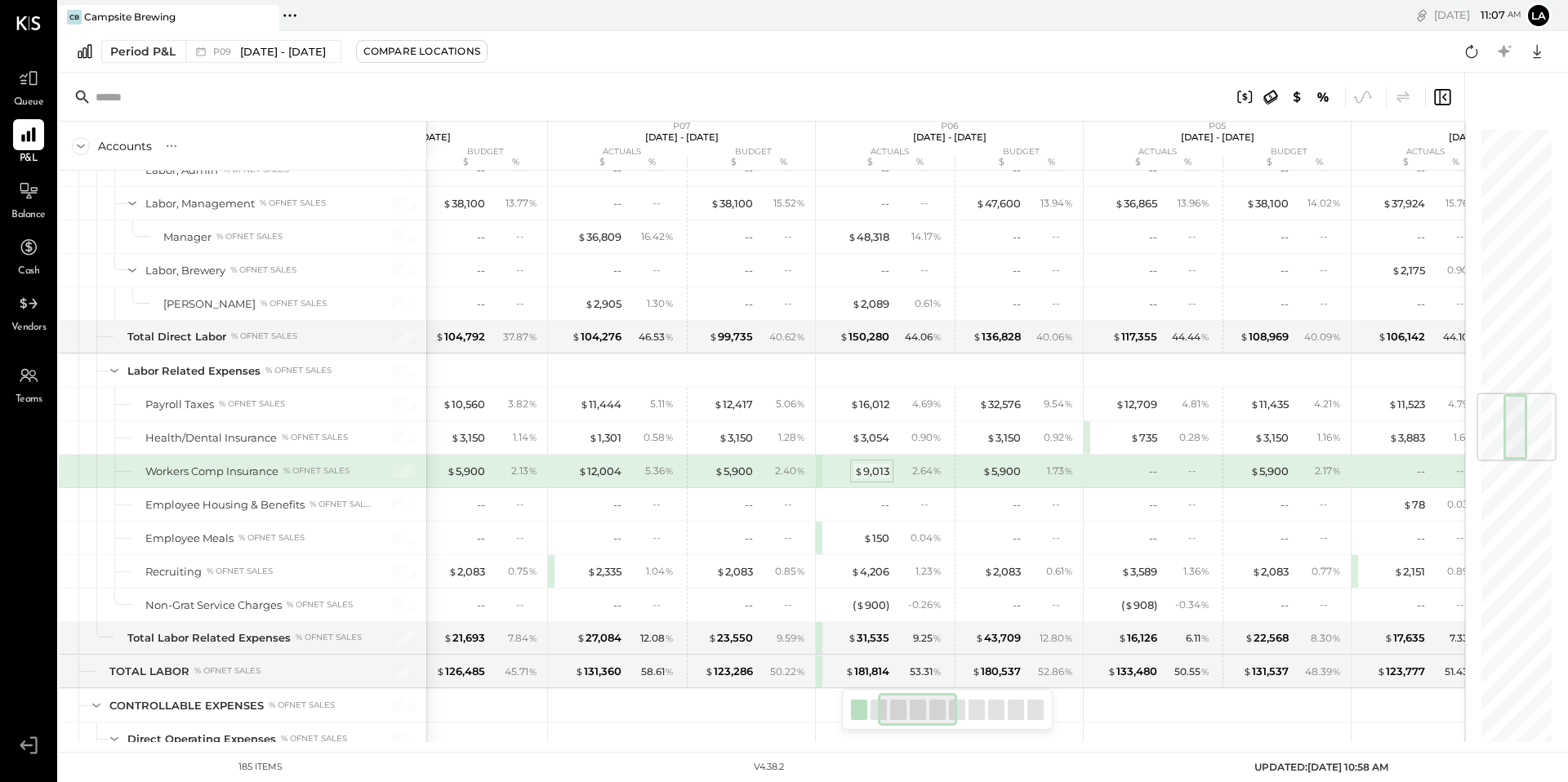
click at [871, 468] on div "$ 9,013" at bounding box center [871, 472] width 35 height 15
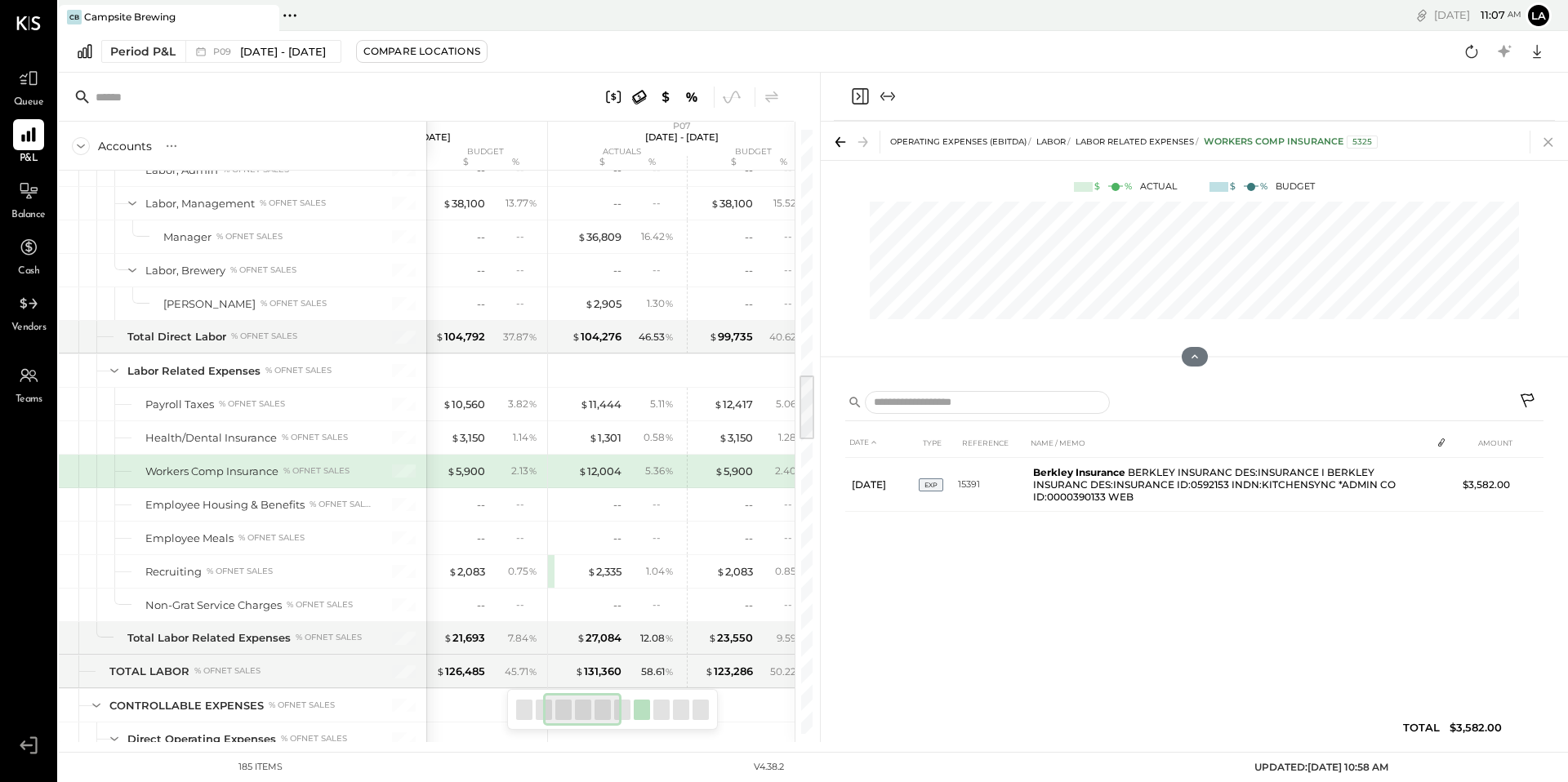
click at [1543, 139] on icon at bounding box center [1547, 142] width 23 height 23
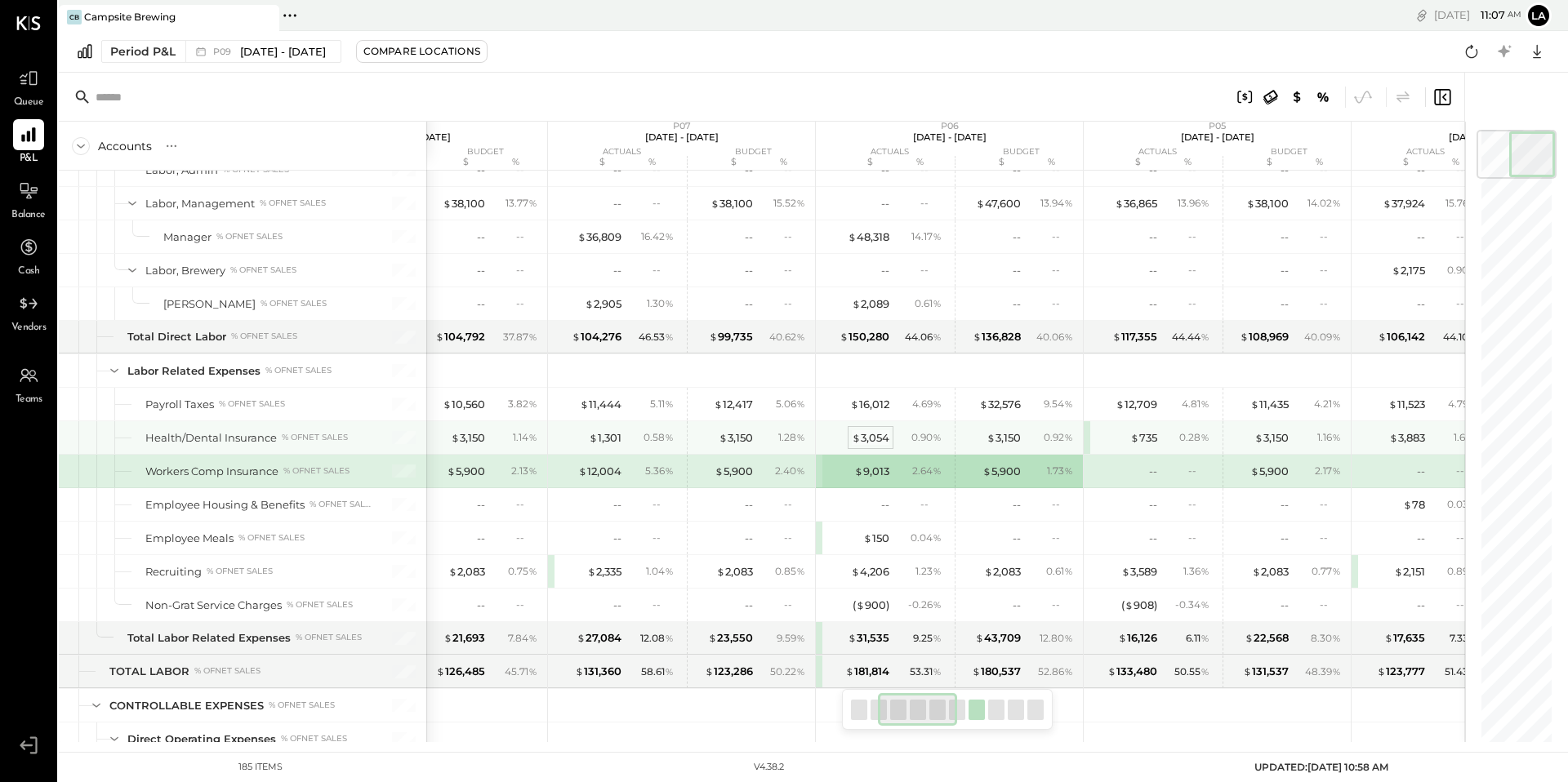
click at [876, 432] on div "$ 3,054" at bounding box center [870, 438] width 37 height 15
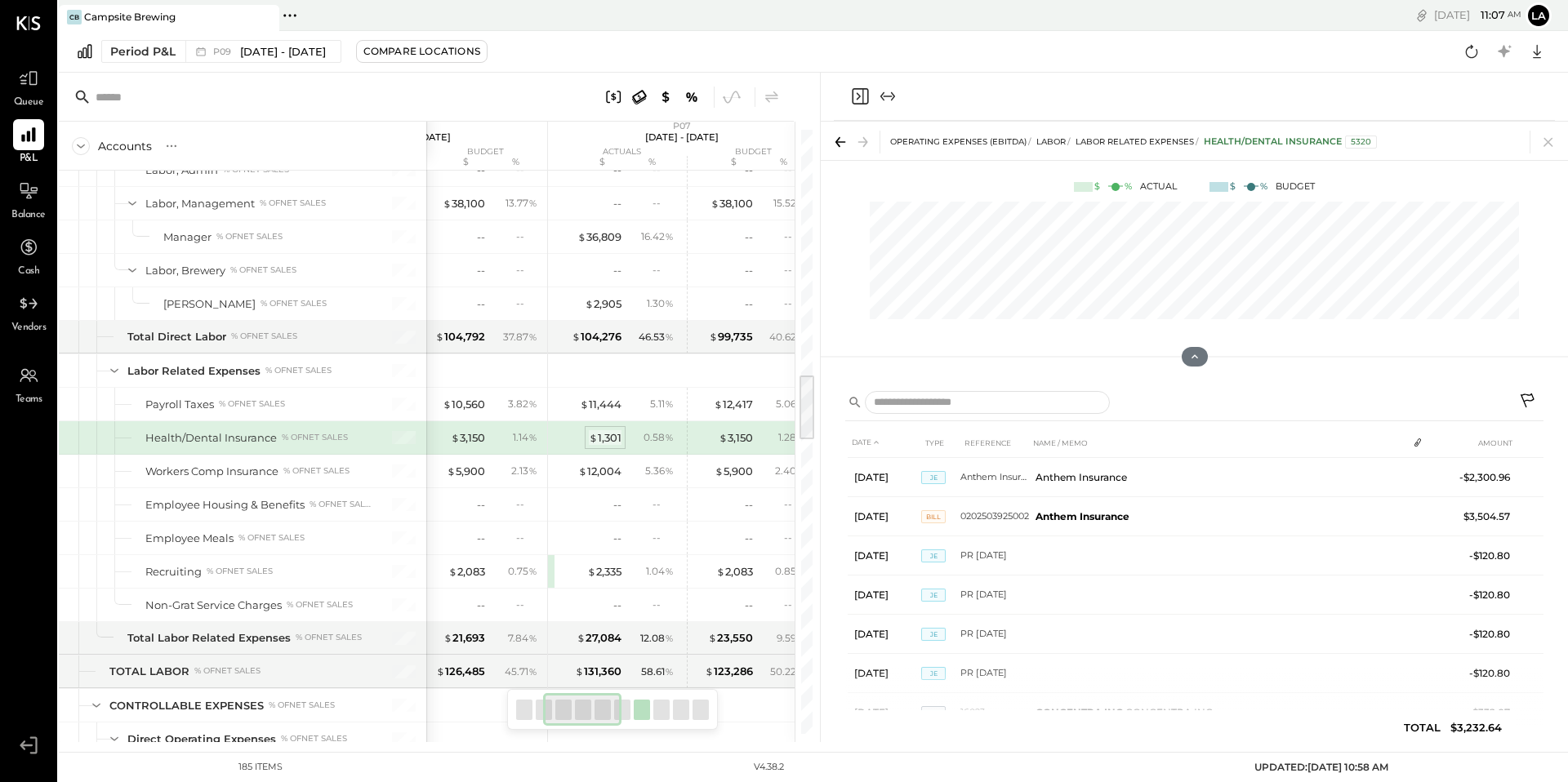
click at [606, 432] on div "$ 1,301" at bounding box center [605, 438] width 33 height 15
click at [607, 441] on div "$ 1,301" at bounding box center [605, 438] width 33 height 15
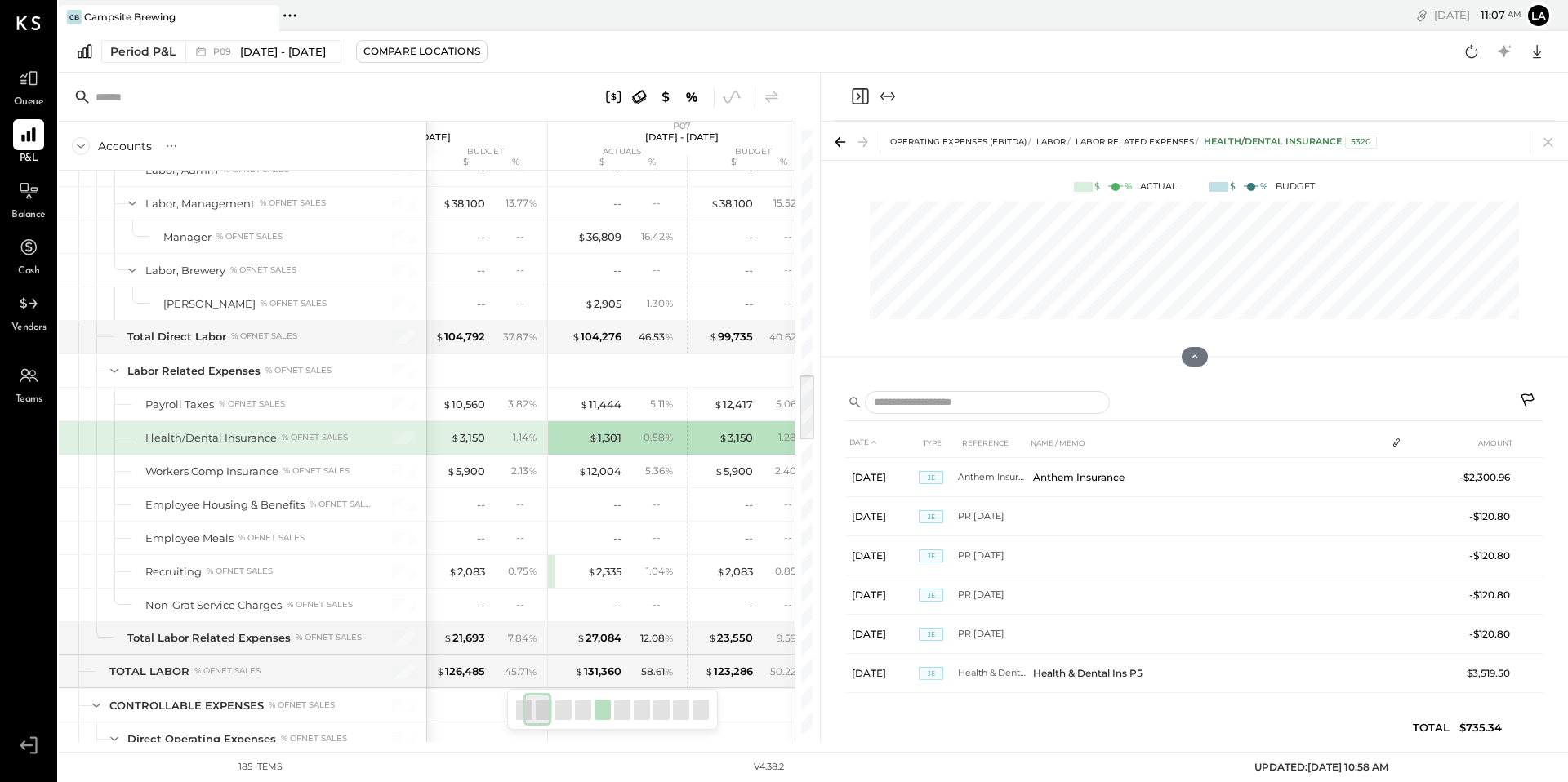
click at [217, 434] on div "$ 3,150" at bounding box center [200, 438] width 35 height 15
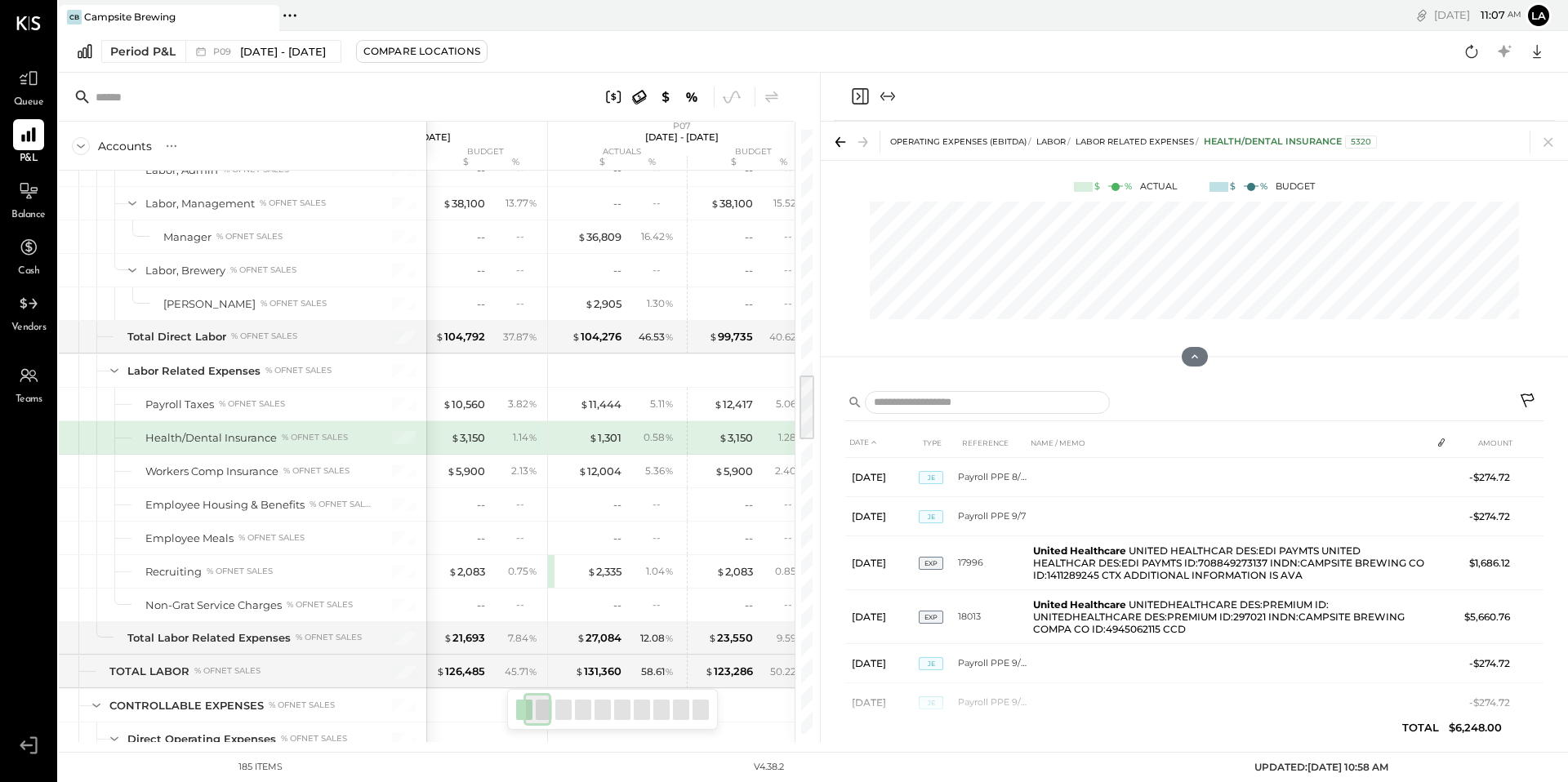
scroll to position [0, 156]
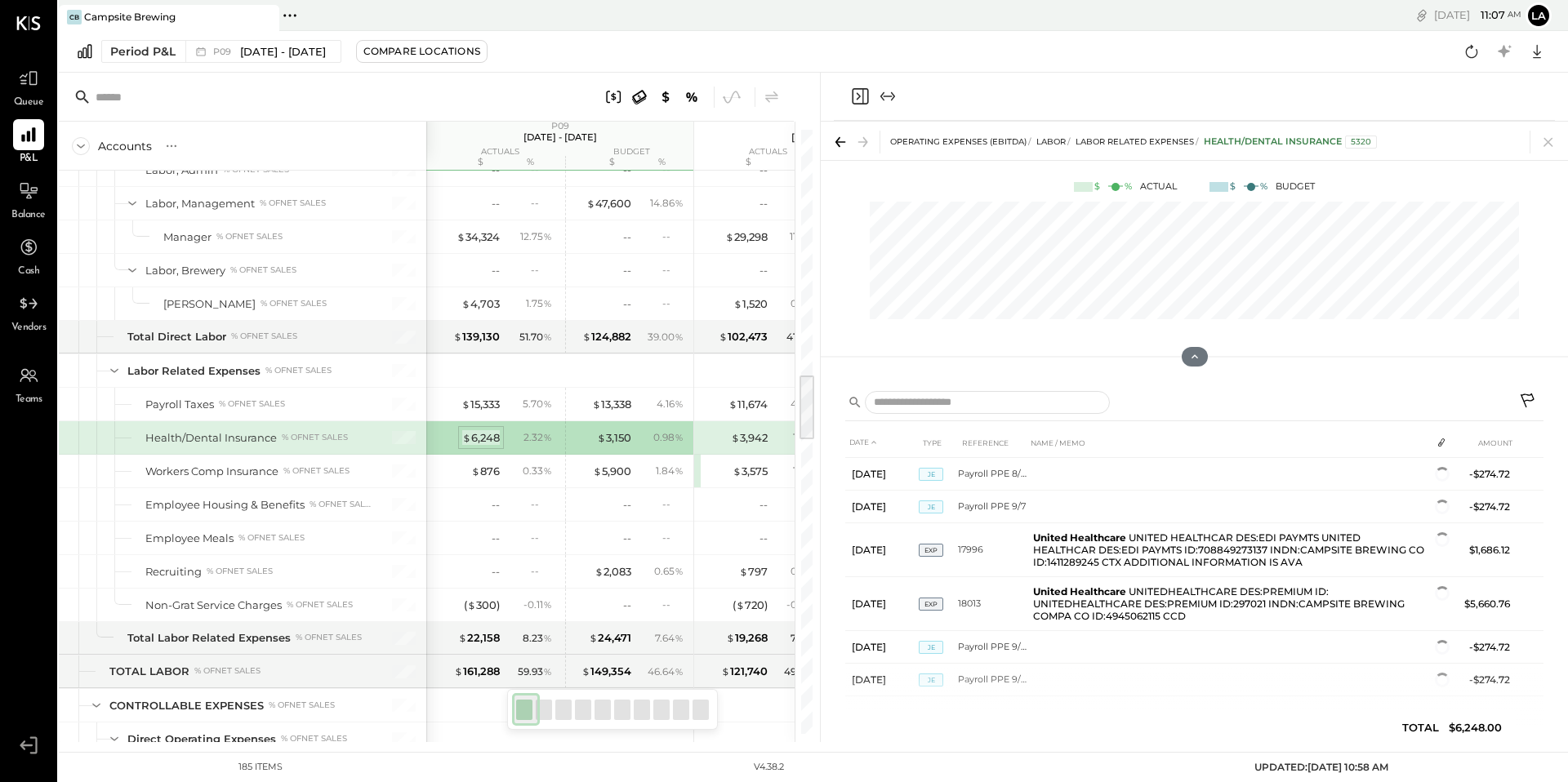
click at [481, 434] on div "$ 6,248" at bounding box center [481, 438] width 37 height 15
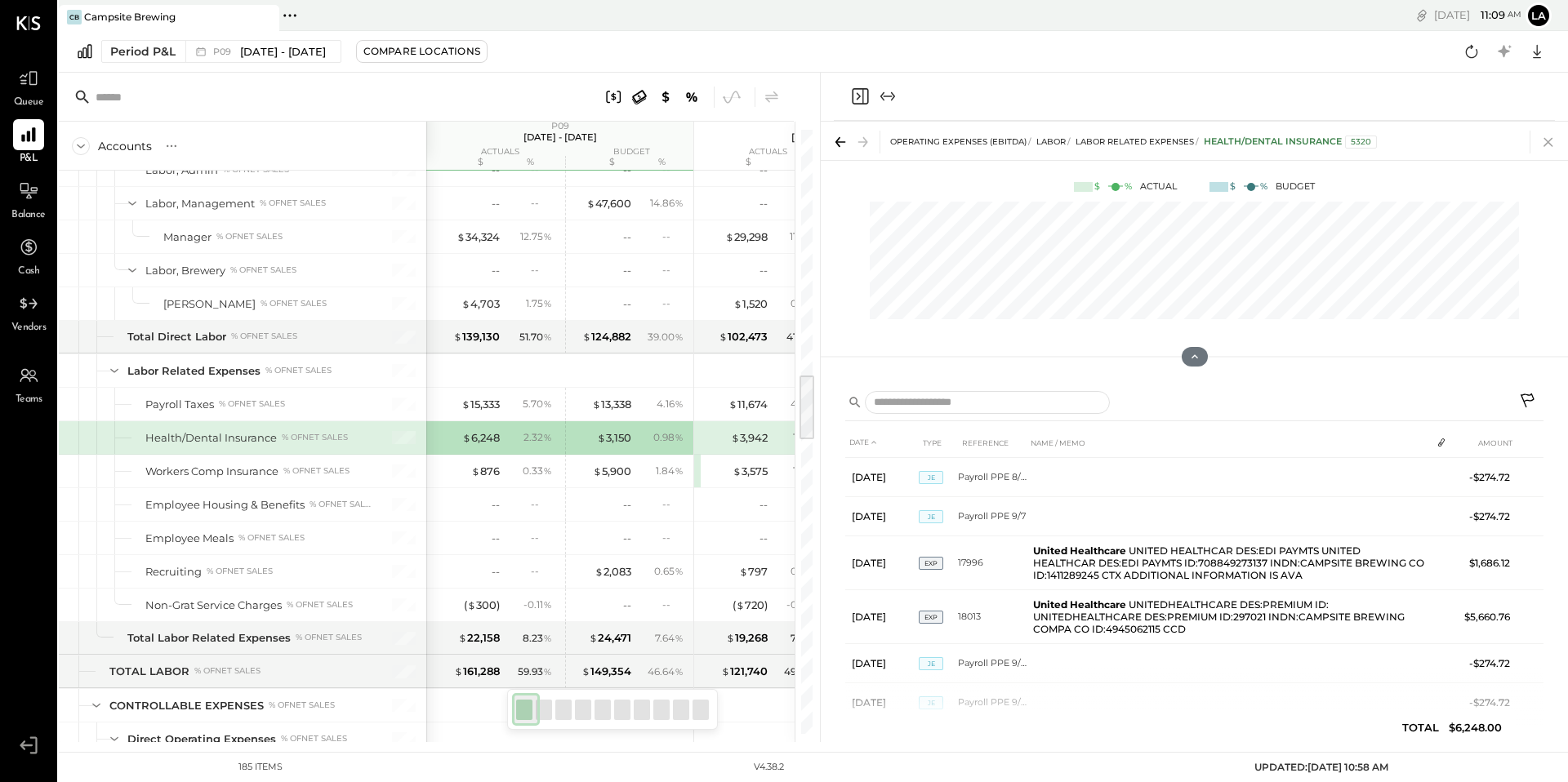
click at [1548, 138] on icon at bounding box center [1547, 142] width 23 height 23
